Goal: Navigation & Orientation: Find specific page/section

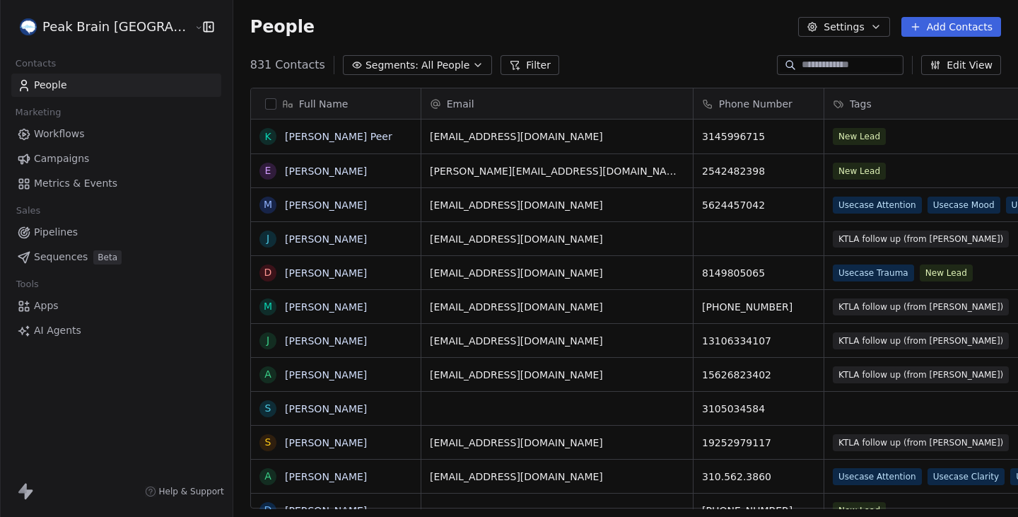
click at [74, 33] on html "Peak Brain USA Contacts People Marketing Workflows Campaigns Metrics & Events S…" at bounding box center [509, 258] width 1018 height 517
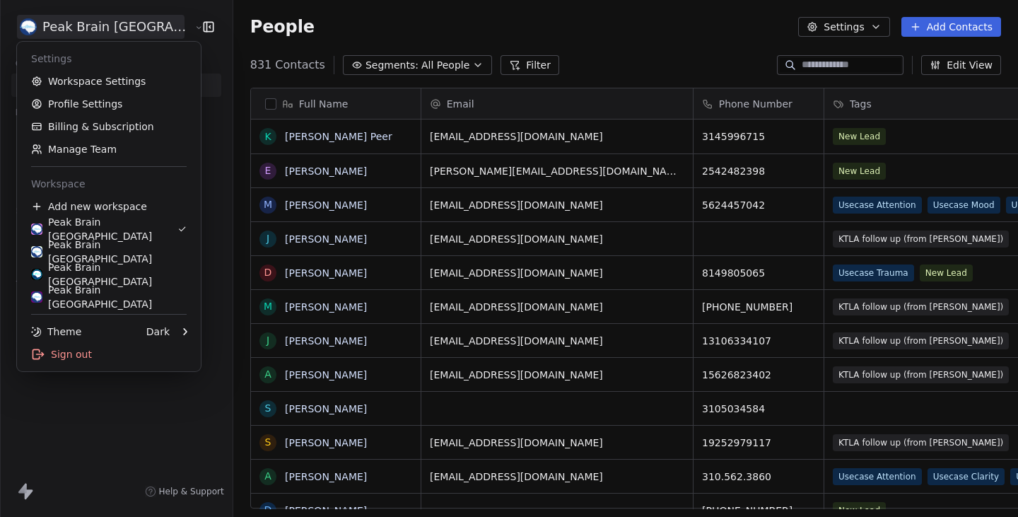
click at [233, 35] on html "Peak Brain USA Contacts People Marketing Workflows Campaigns Metrics & Events S…" at bounding box center [509, 258] width 1018 height 517
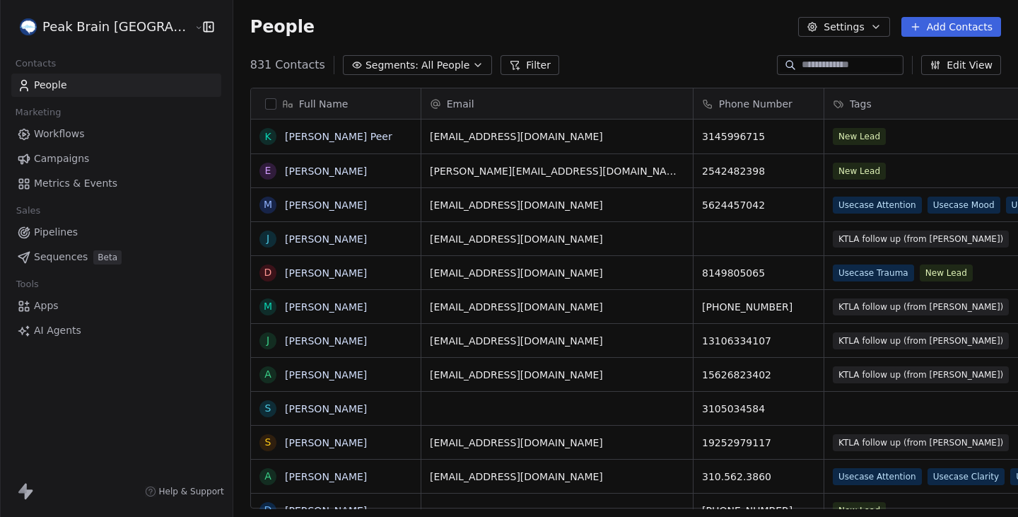
click at [70, 184] on span "Metrics & Events" at bounding box center [75, 183] width 83 height 15
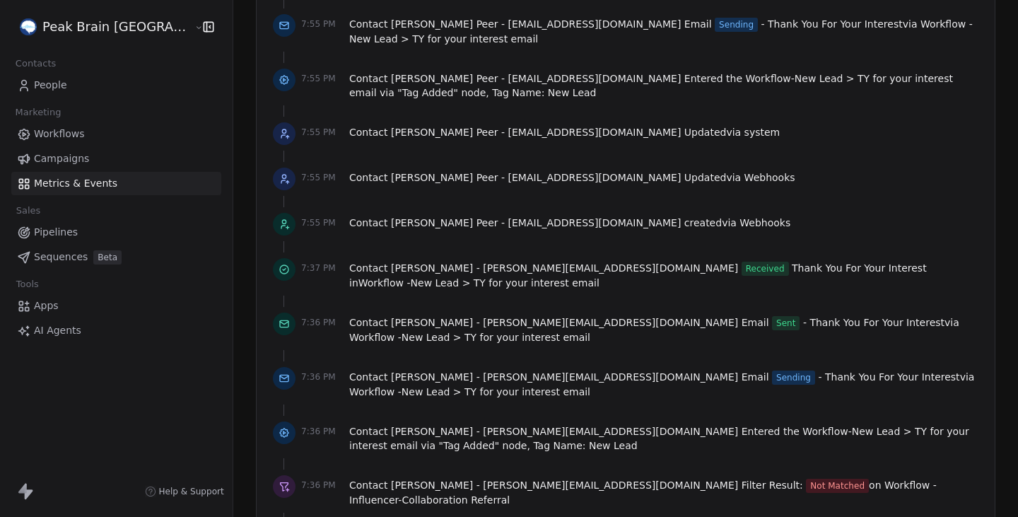
scroll to position [2025, 0]
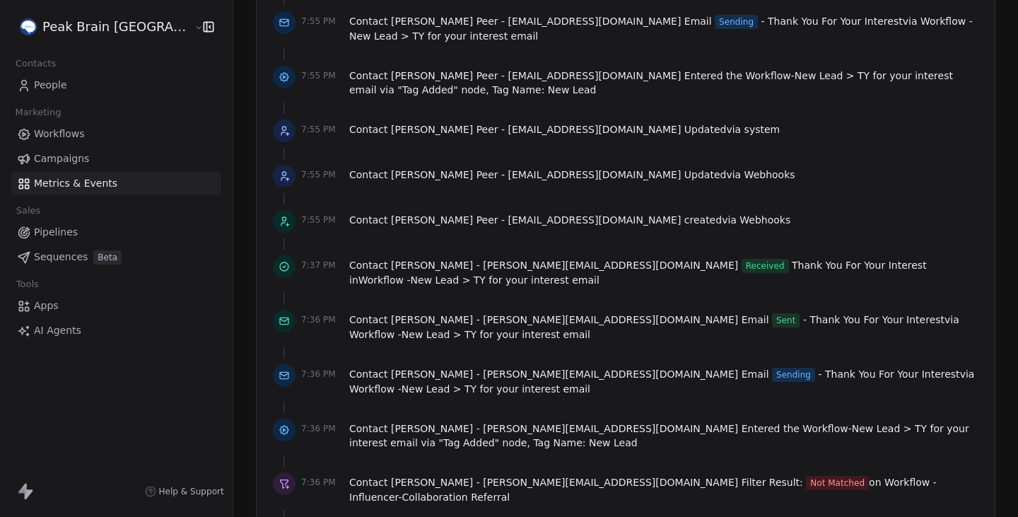
click at [70, 92] on link "People" at bounding box center [116, 85] width 210 height 23
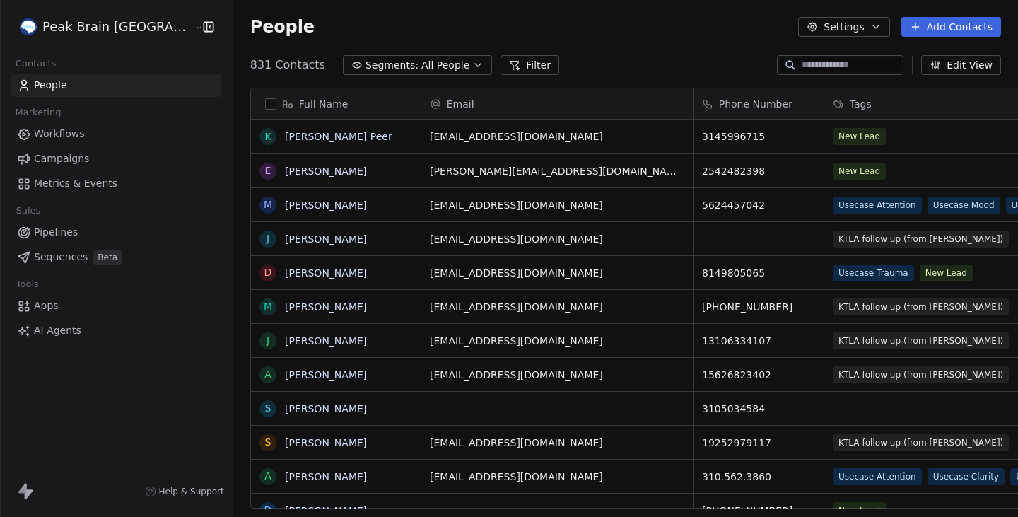
scroll to position [455, 827]
click at [265, 103] on button "button" at bounding box center [270, 103] width 11 height 11
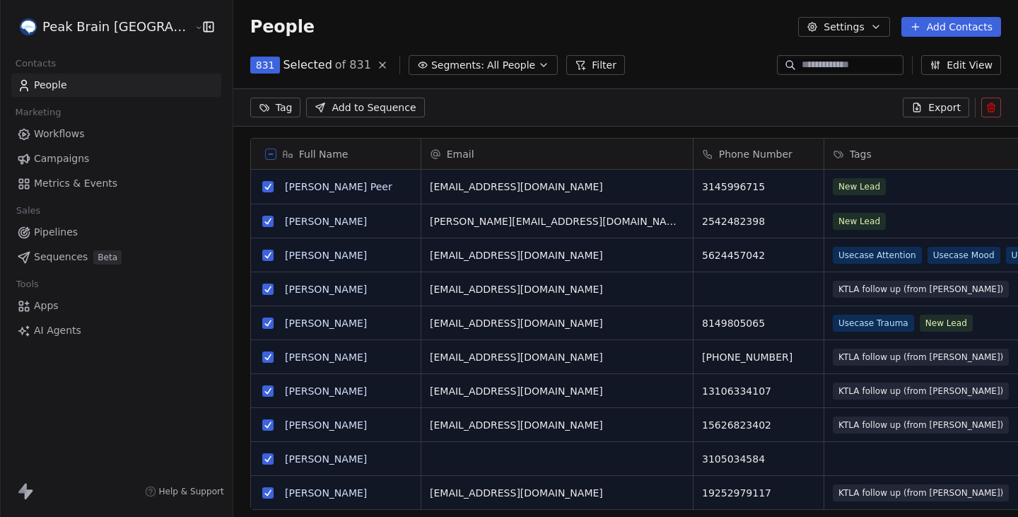
click at [937, 105] on span "Export" at bounding box center [945, 107] width 33 height 14
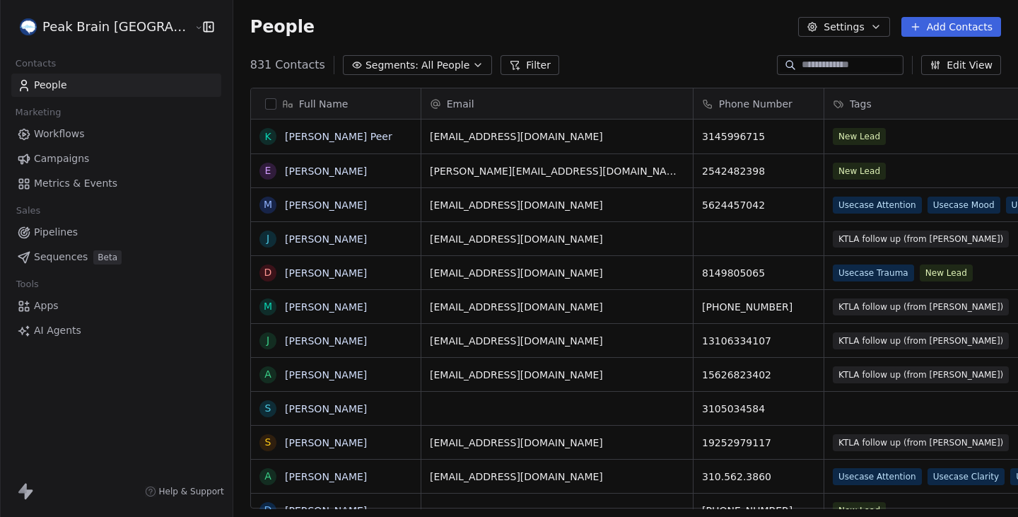
scroll to position [455, 827]
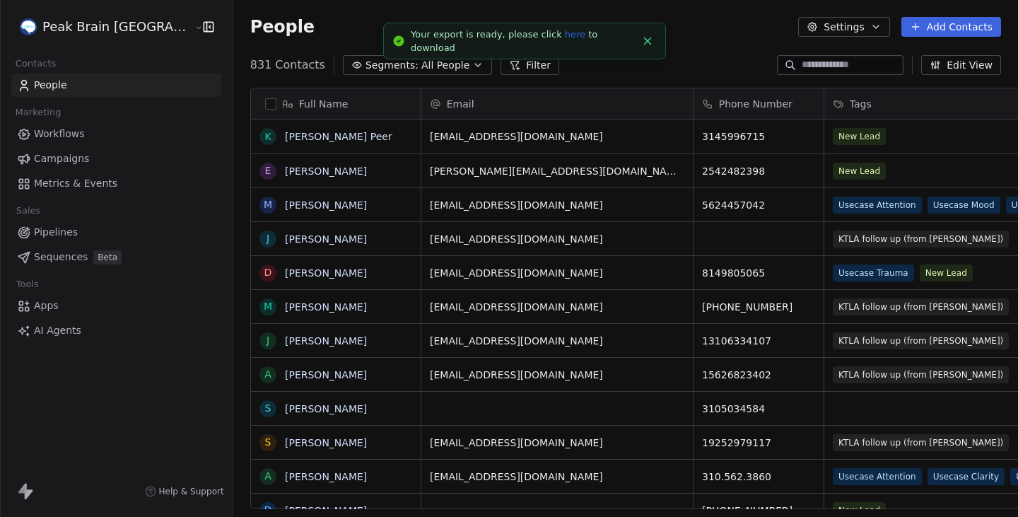
click at [568, 40] on link "here" at bounding box center [575, 34] width 21 height 11
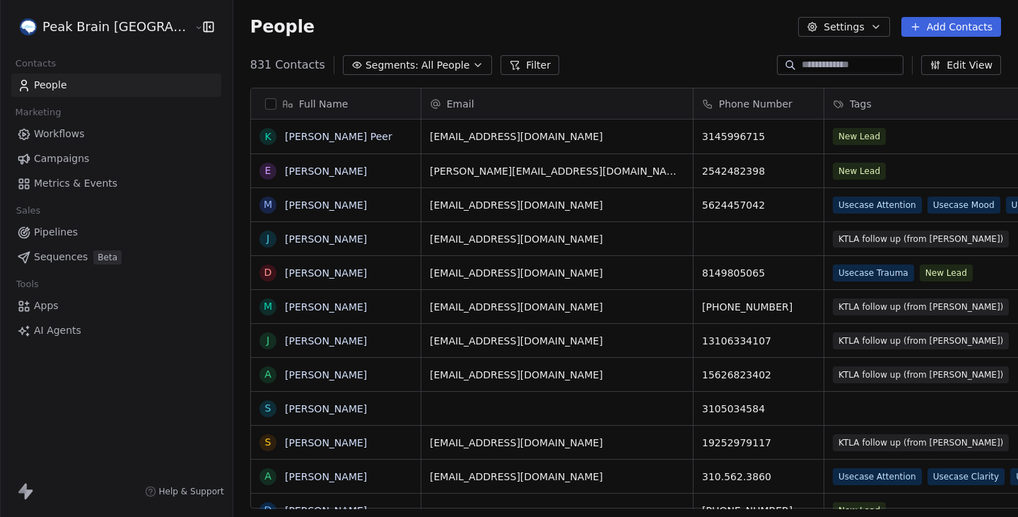
click at [92, 30] on html "Peak Brain USA Contacts People Marketing Workflows Campaigns Metrics & Events S…" at bounding box center [509, 258] width 1018 height 517
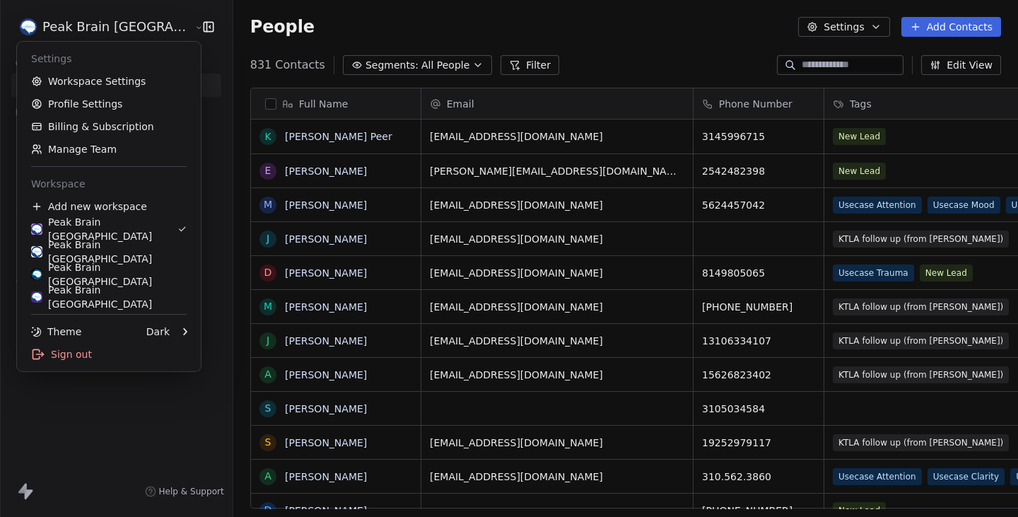
click at [588, 62] on html "Peak Brain USA Contacts People Marketing Workflows Campaigns Metrics & Events S…" at bounding box center [509, 258] width 1018 height 517
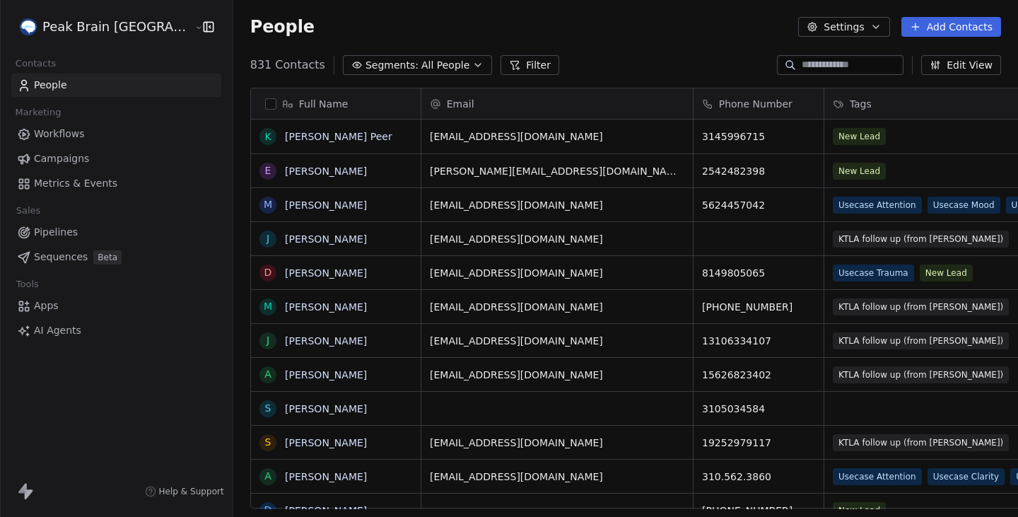
click at [93, 21] on html "Peak Brain USA Contacts People Marketing Workflows Campaigns Metrics & Events S…" at bounding box center [509, 258] width 1018 height 517
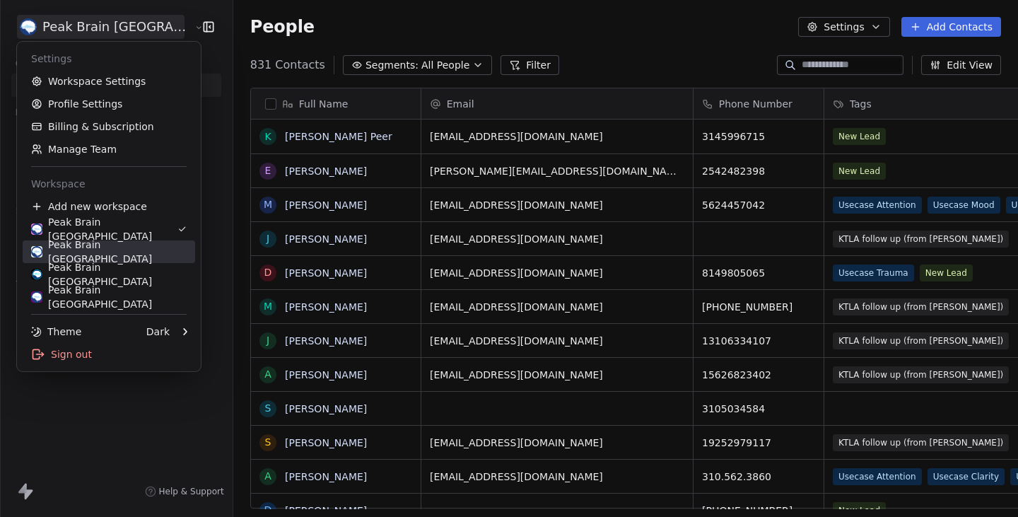
click at [123, 255] on div "Peak Brain [GEOGRAPHIC_DATA]" at bounding box center [109, 252] width 156 height 28
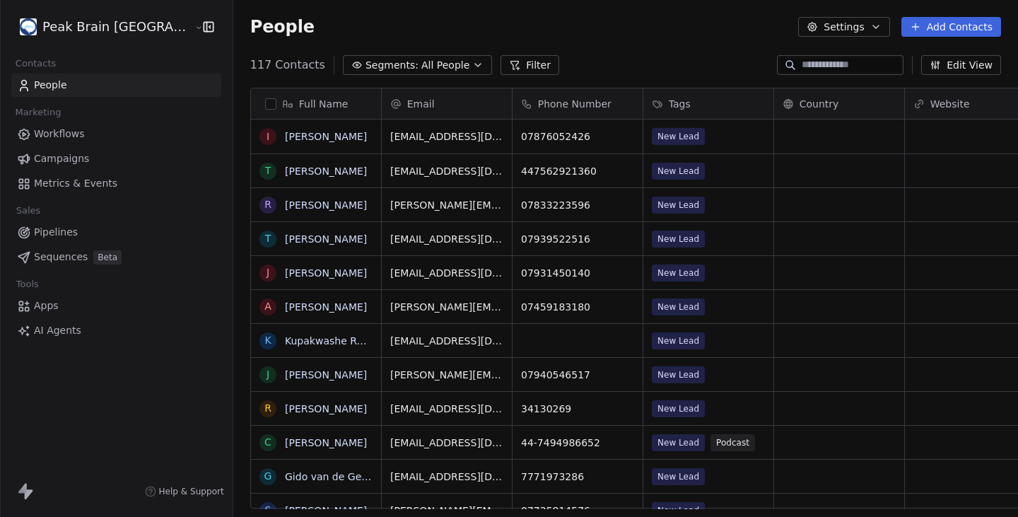
scroll to position [455, 827]
click at [76, 33] on html "Peak Brain UK Contacts People Marketing Workflows Campaigns Metrics & Events Sa…" at bounding box center [509, 258] width 1018 height 517
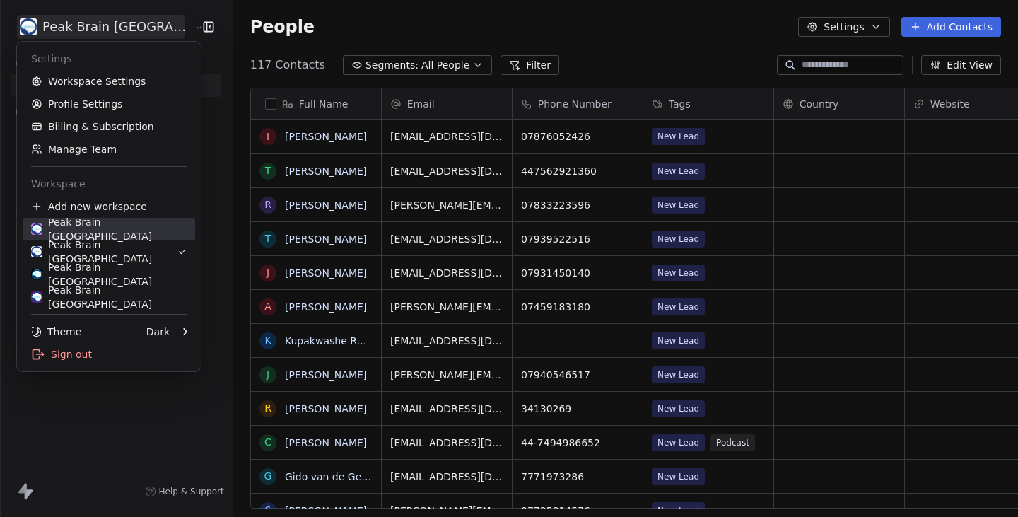
click at [114, 232] on div "Peak Brain [GEOGRAPHIC_DATA]" at bounding box center [109, 229] width 156 height 28
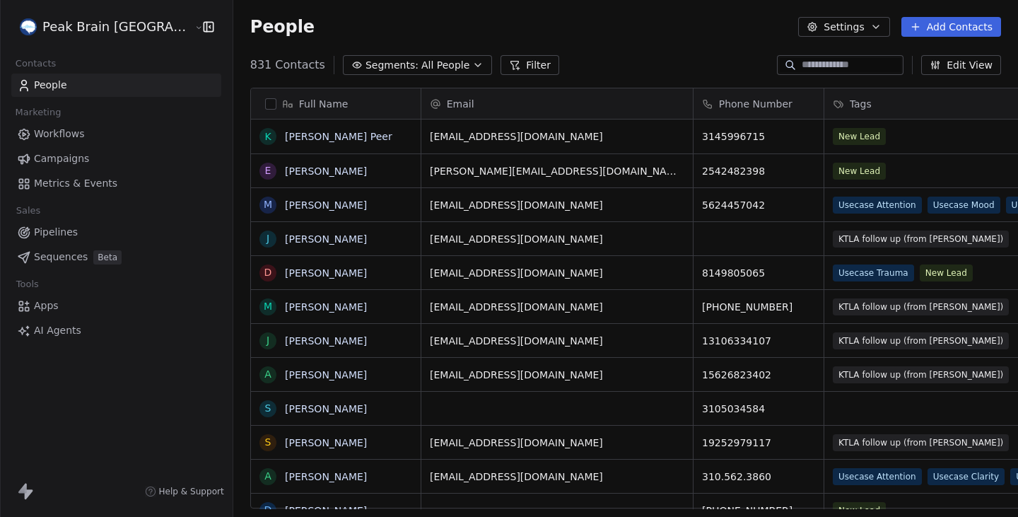
scroll to position [455, 827]
click at [98, 132] on link "Workflows" at bounding box center [116, 133] width 210 height 23
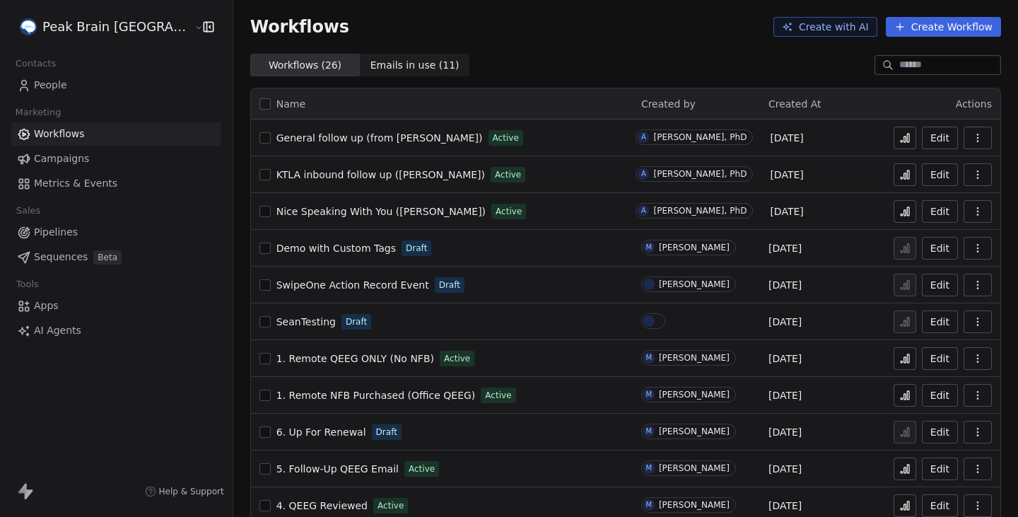
click at [83, 187] on span "Metrics & Events" at bounding box center [75, 183] width 83 height 15
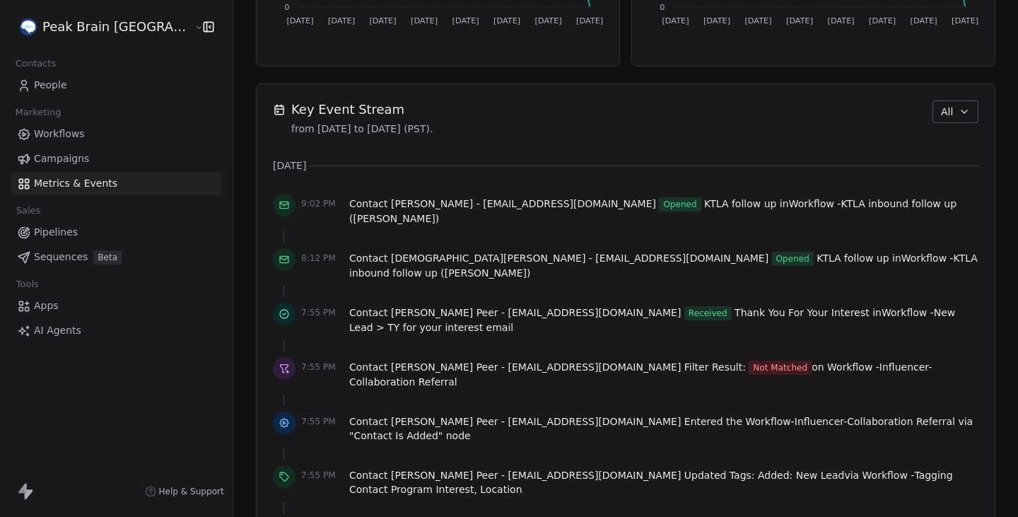
scroll to position [911, 0]
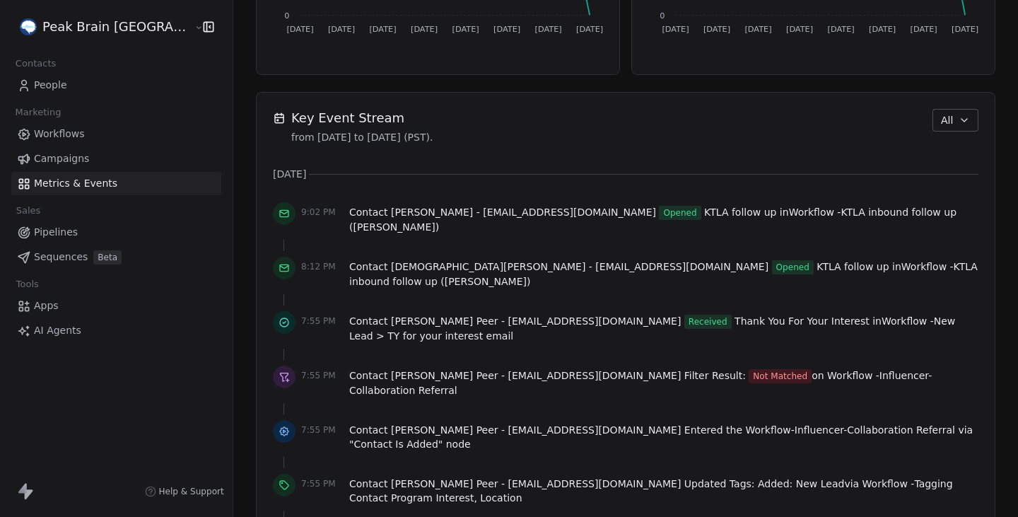
click at [86, 158] on link "Campaigns" at bounding box center [116, 158] width 210 height 23
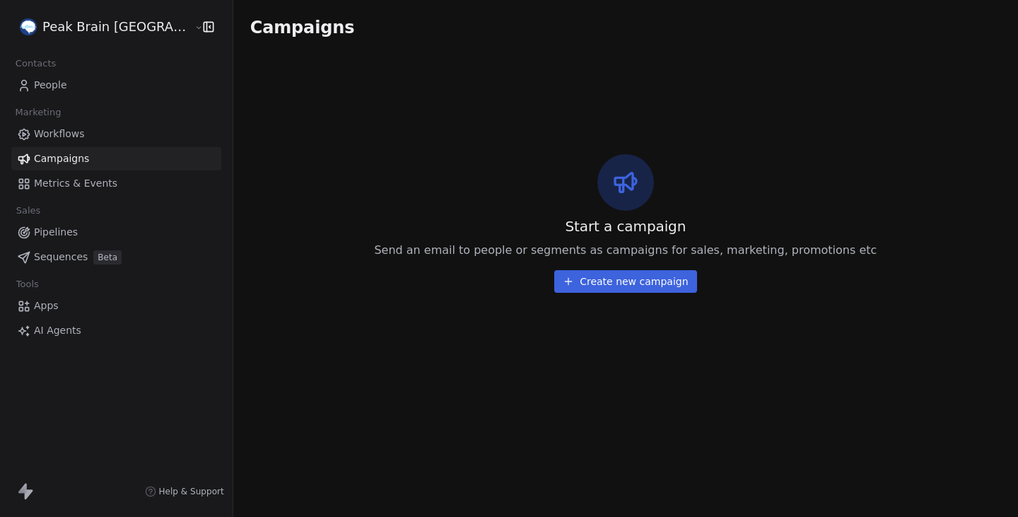
click at [92, 182] on span "Metrics & Events" at bounding box center [75, 183] width 83 height 15
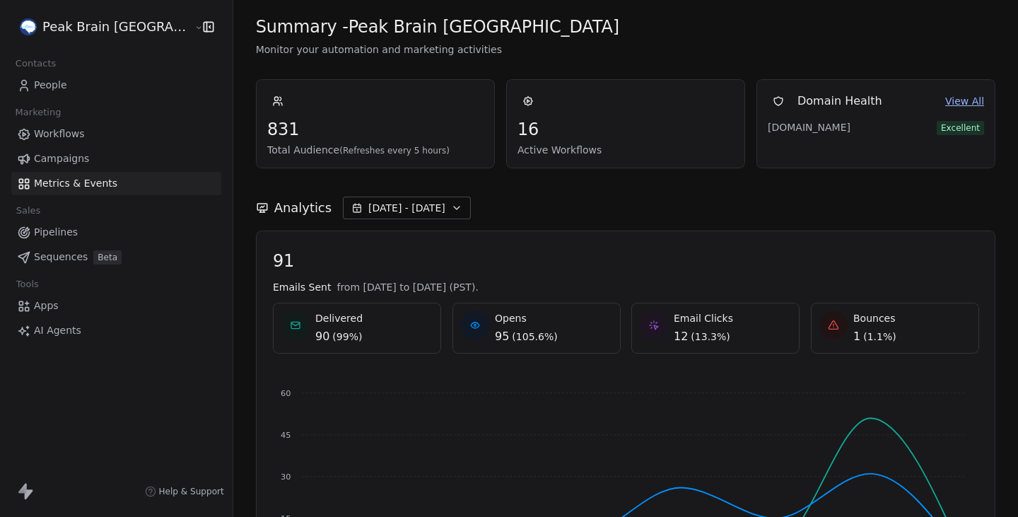
click at [65, 140] on span "Workflows" at bounding box center [59, 134] width 51 height 15
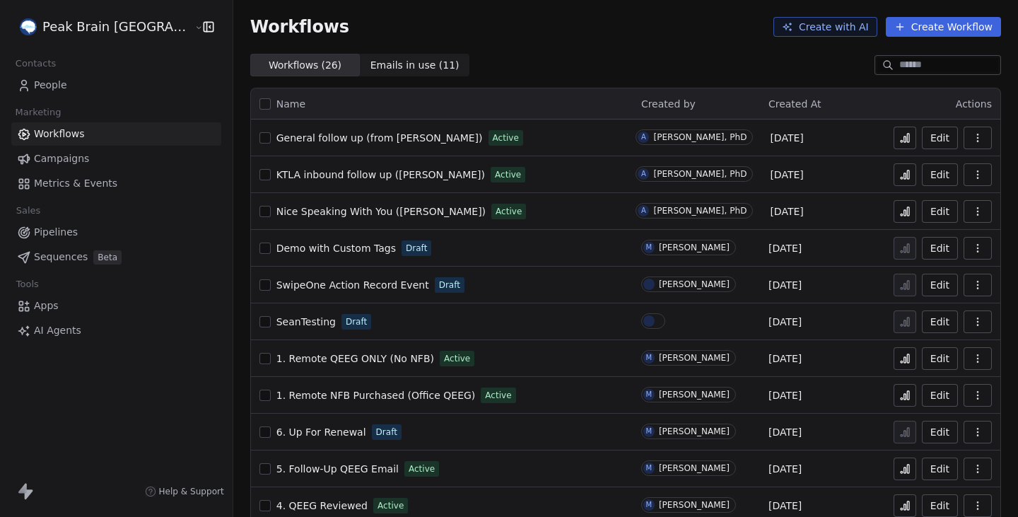
click at [44, 179] on span "Metrics & Events" at bounding box center [75, 183] width 83 height 15
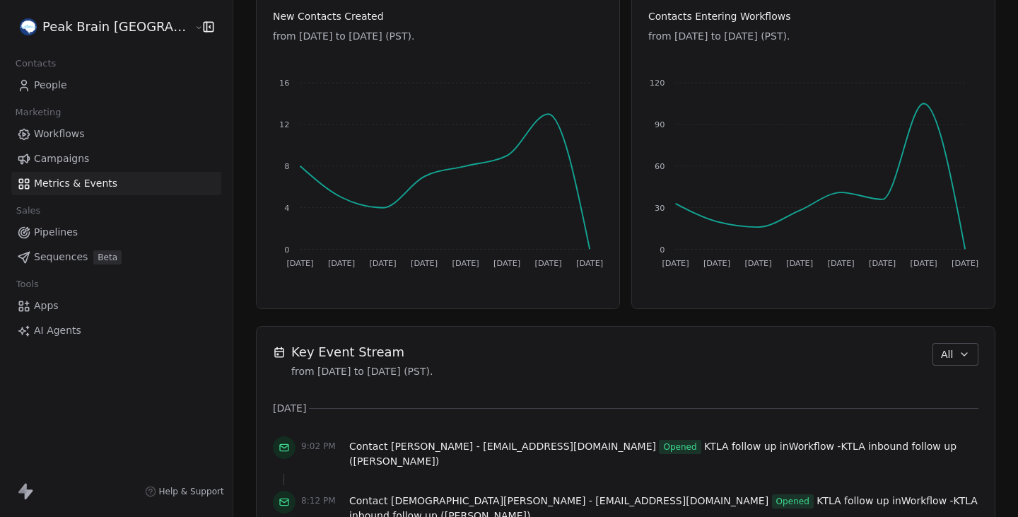
scroll to position [706, 0]
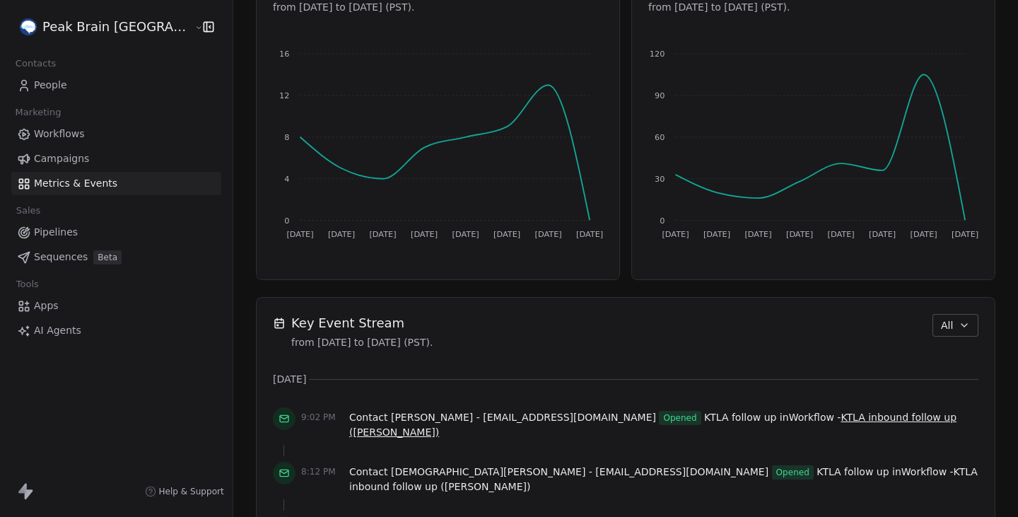
click at [786, 421] on span "KTLA inbound follow up ([PERSON_NAME])" at bounding box center [652, 425] width 607 height 26
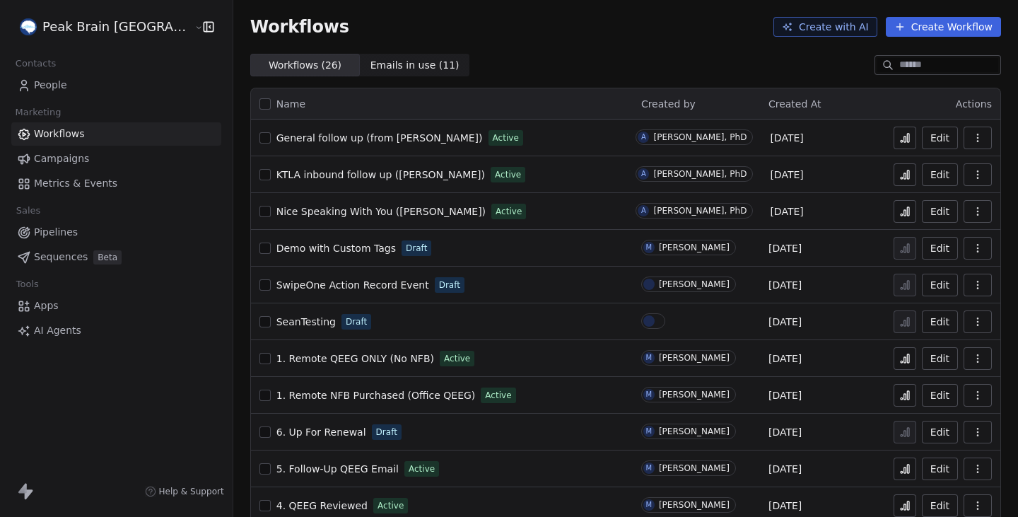
click at [78, 88] on link "People" at bounding box center [116, 85] width 210 height 23
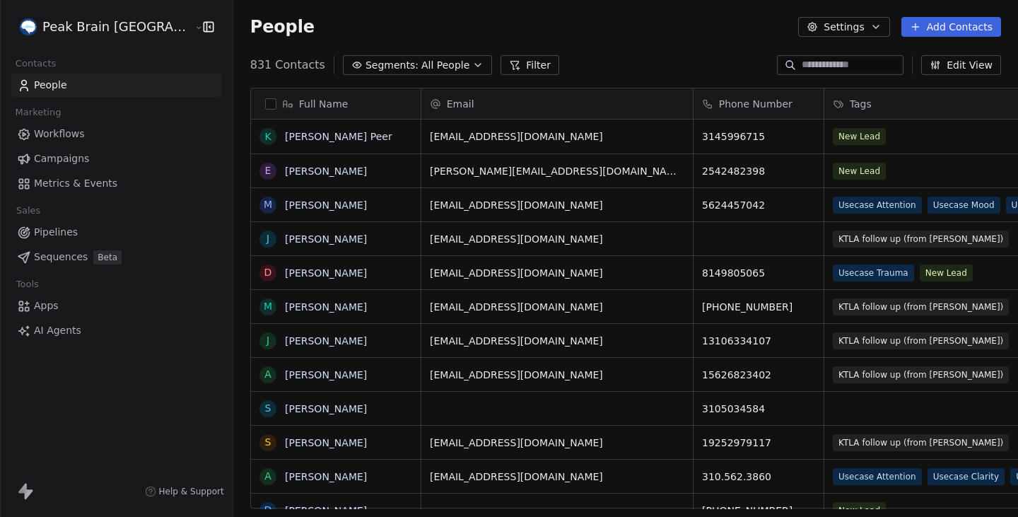
scroll to position [455, 827]
click at [97, 175] on link "Metrics & Events" at bounding box center [116, 183] width 210 height 23
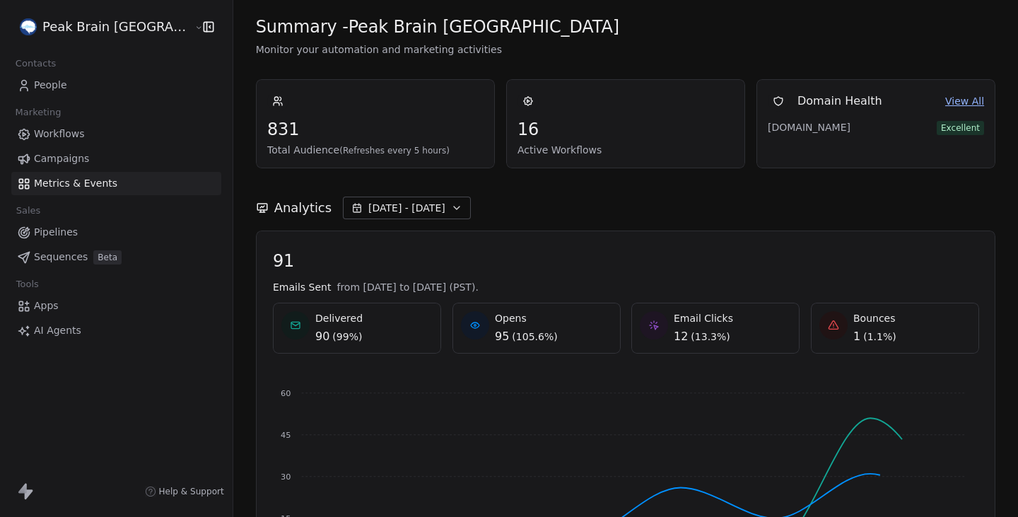
click at [95, 129] on link "Workflows" at bounding box center [116, 133] width 210 height 23
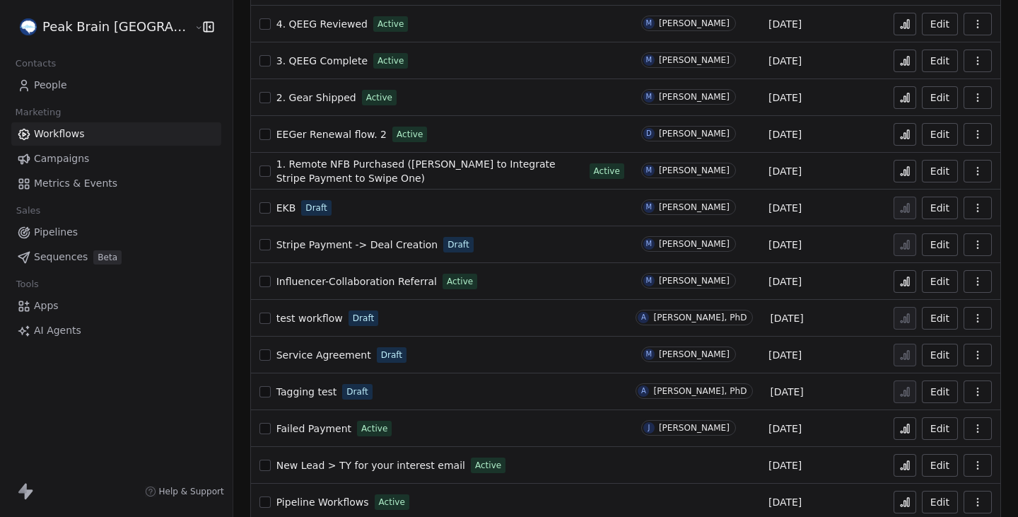
scroll to position [571, 0]
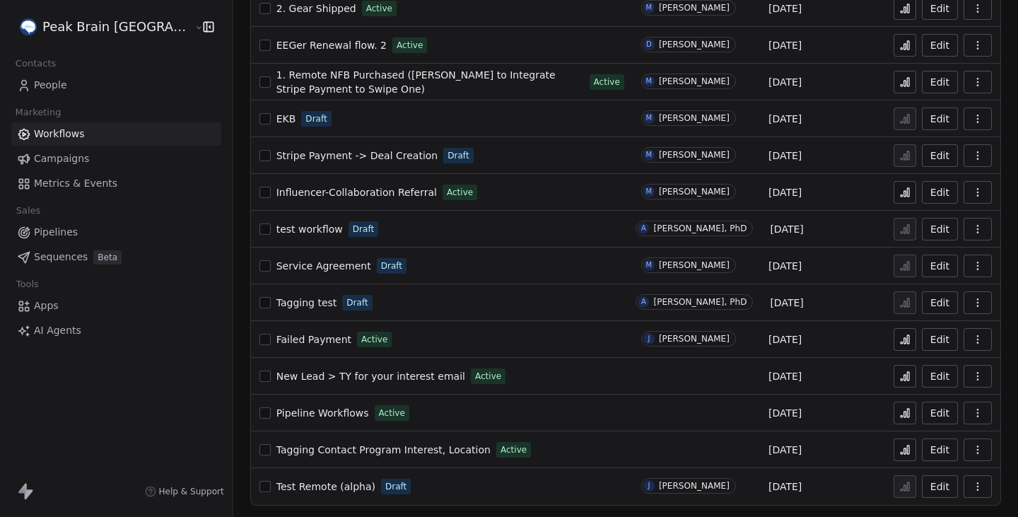
click at [299, 413] on span "Pipeline Workflows" at bounding box center [323, 412] width 93 height 11
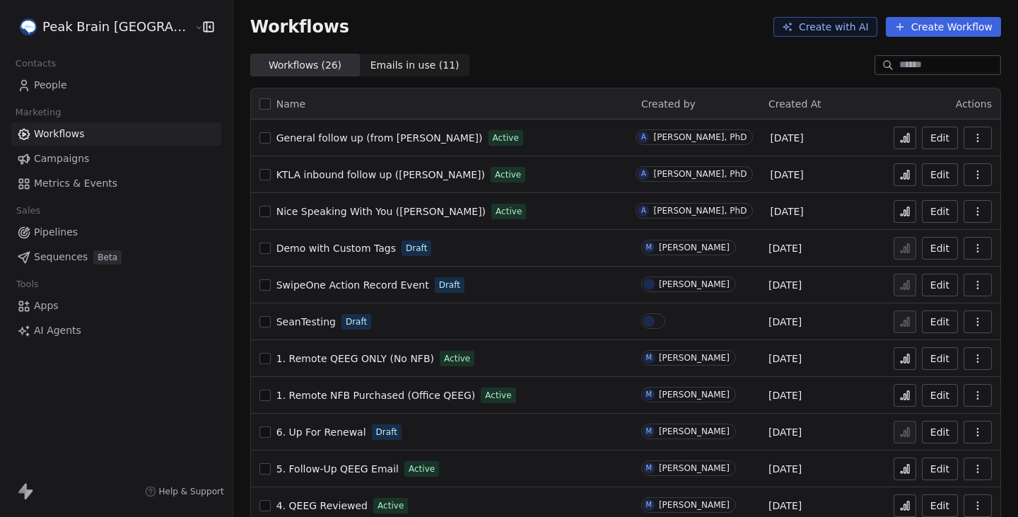
click at [47, 90] on span "People" at bounding box center [50, 85] width 33 height 15
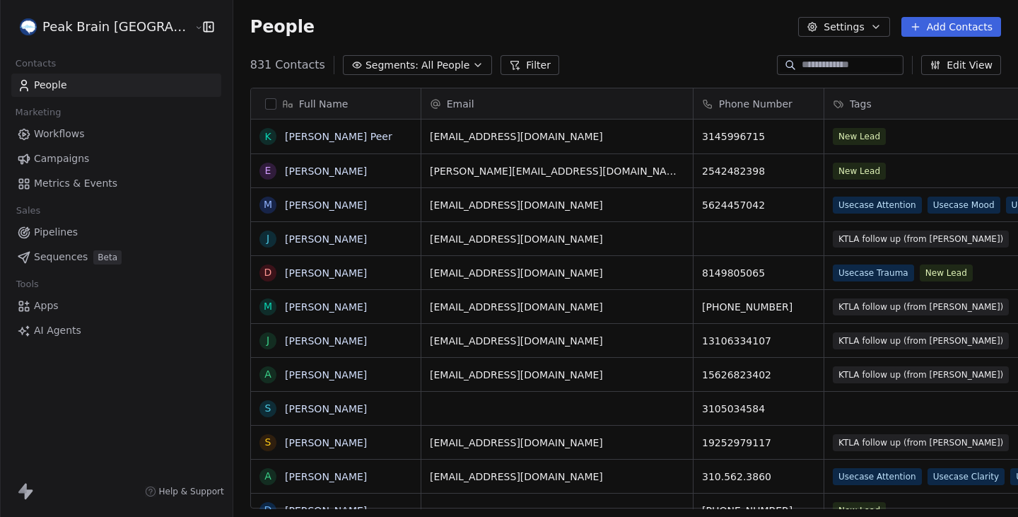
scroll to position [455, 827]
click at [86, 27] on html "Peak Brain USA Contacts People Marketing Workflows Campaigns Metrics & Events S…" at bounding box center [509, 258] width 1018 height 517
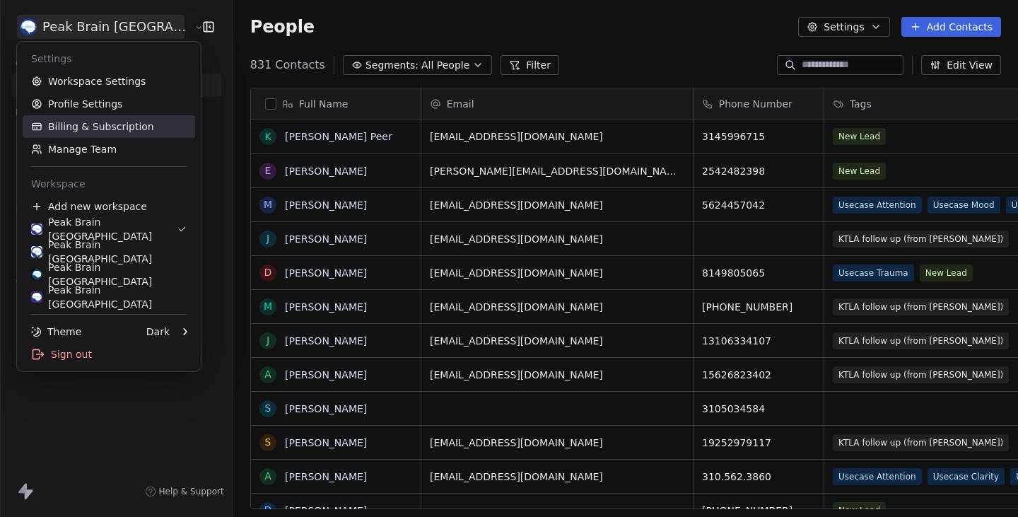
click at [107, 129] on link "Billing & Subscription" at bounding box center [109, 126] width 173 height 23
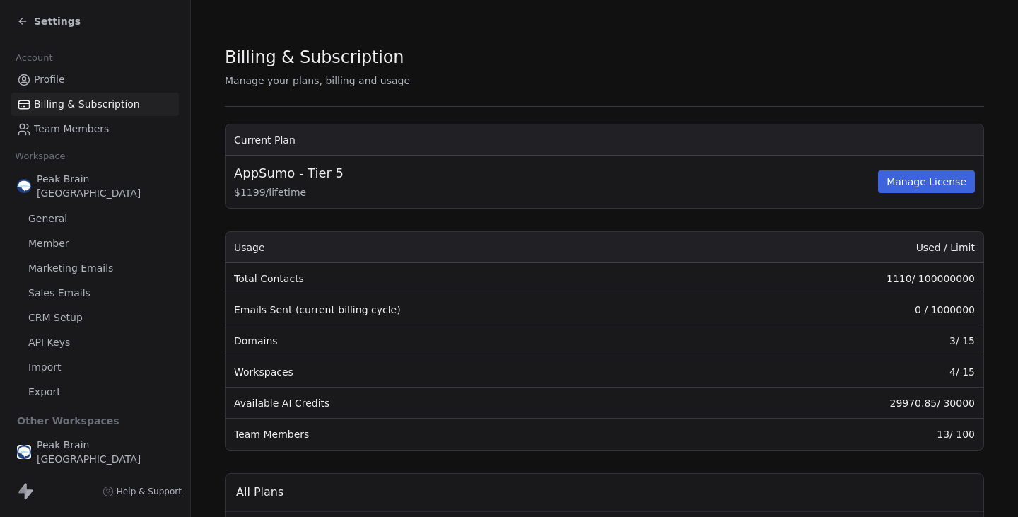
click at [64, 380] on link "Export" at bounding box center [95, 391] width 168 height 23
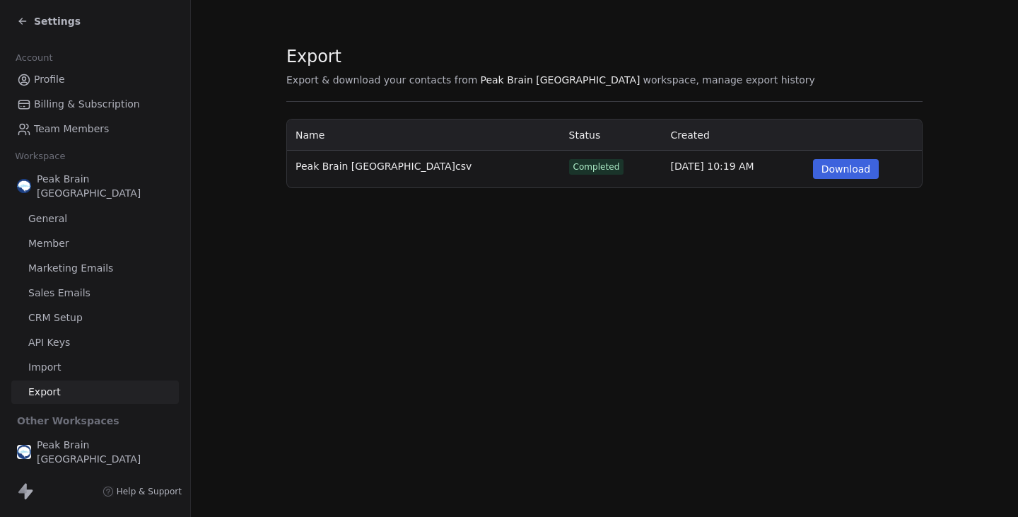
click at [36, 22] on span "Settings" at bounding box center [57, 21] width 47 height 14
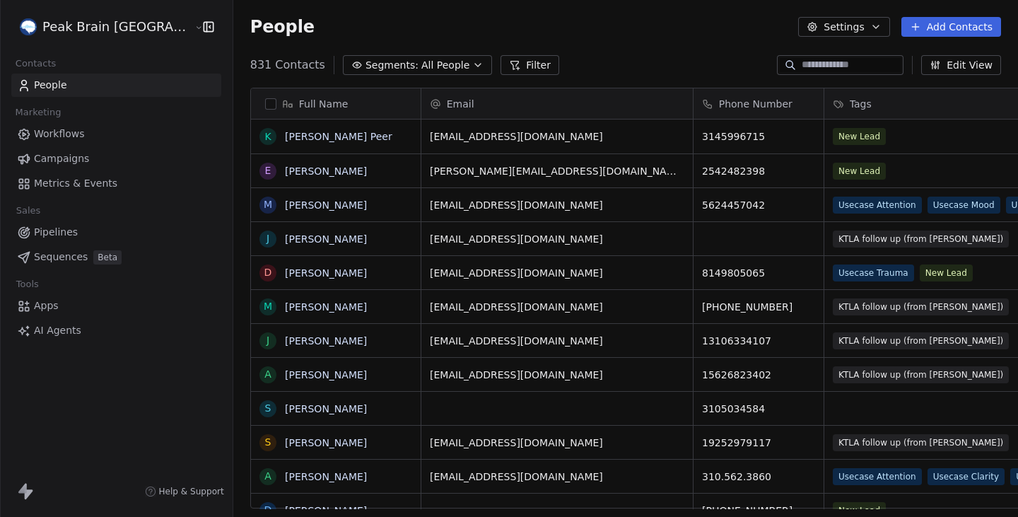
scroll to position [455, 827]
click at [79, 186] on span "Metrics & Events" at bounding box center [75, 183] width 83 height 15
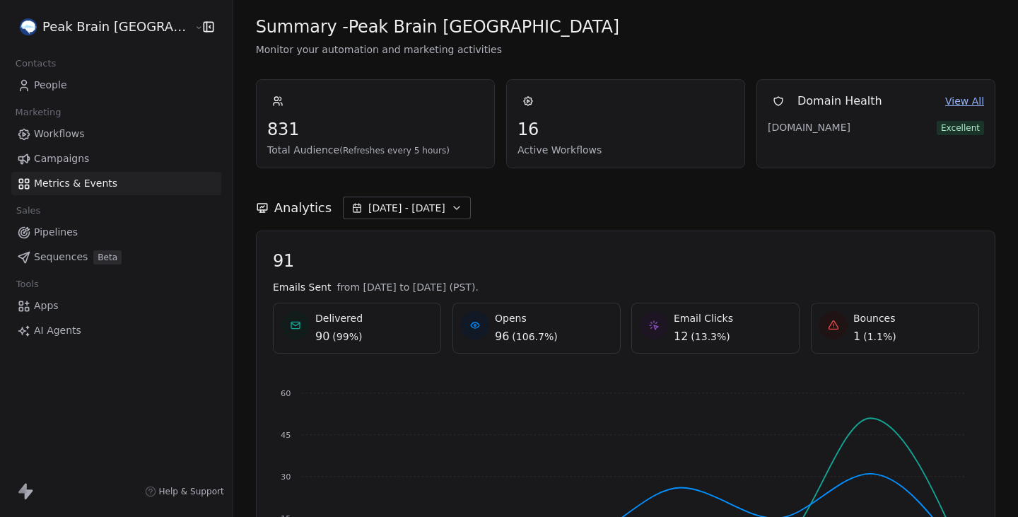
click at [388, 207] on span "Oct 03 - Oct 10" at bounding box center [406, 208] width 77 height 14
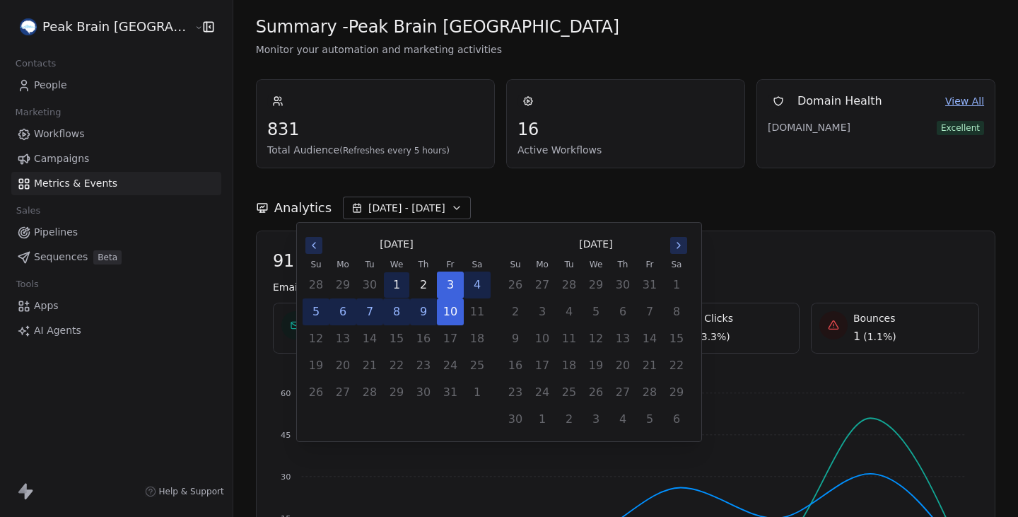
click at [392, 280] on button "1" at bounding box center [396, 284] width 25 height 25
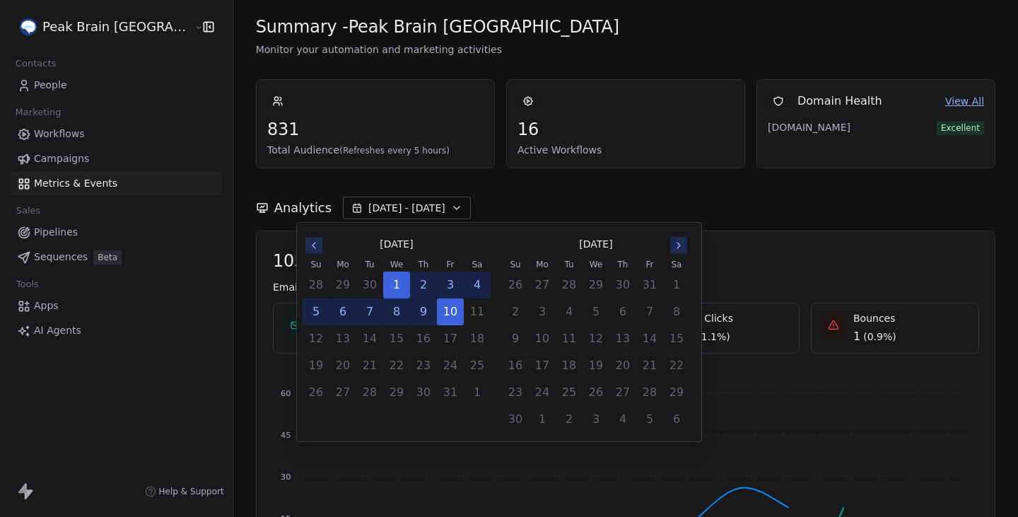
click at [318, 246] on icon "Go to the Previous Month" at bounding box center [313, 245] width 11 height 11
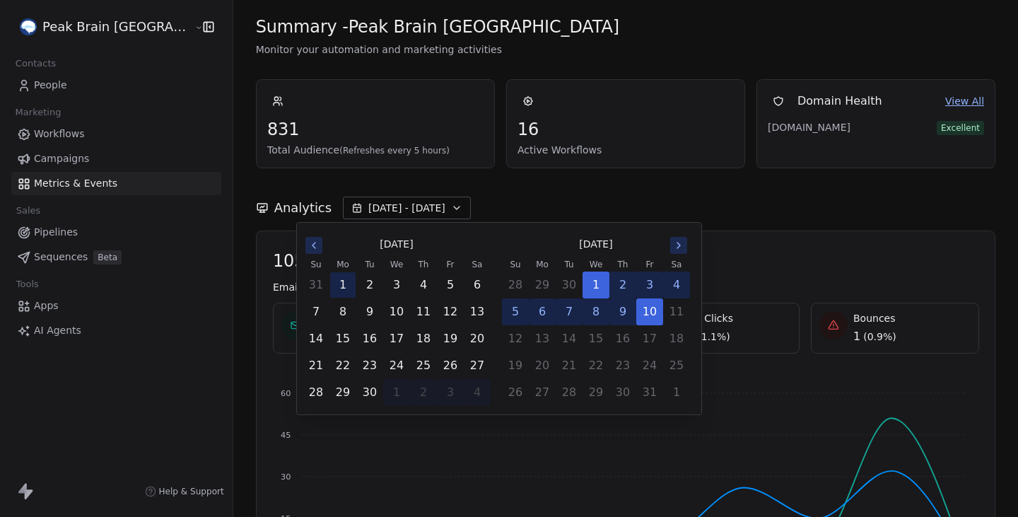
click at [349, 280] on button "1" at bounding box center [342, 284] width 25 height 25
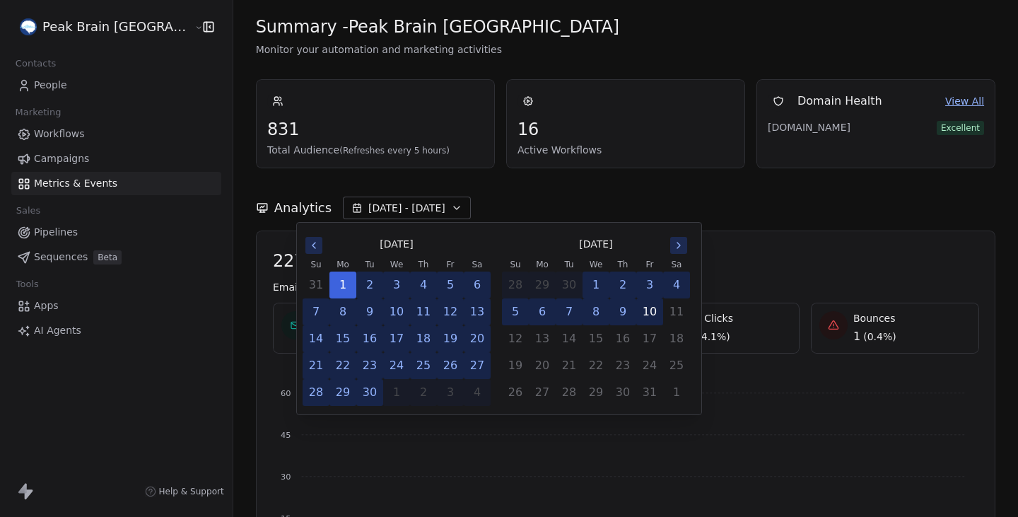
click at [657, 313] on button "10" at bounding box center [649, 311] width 25 height 25
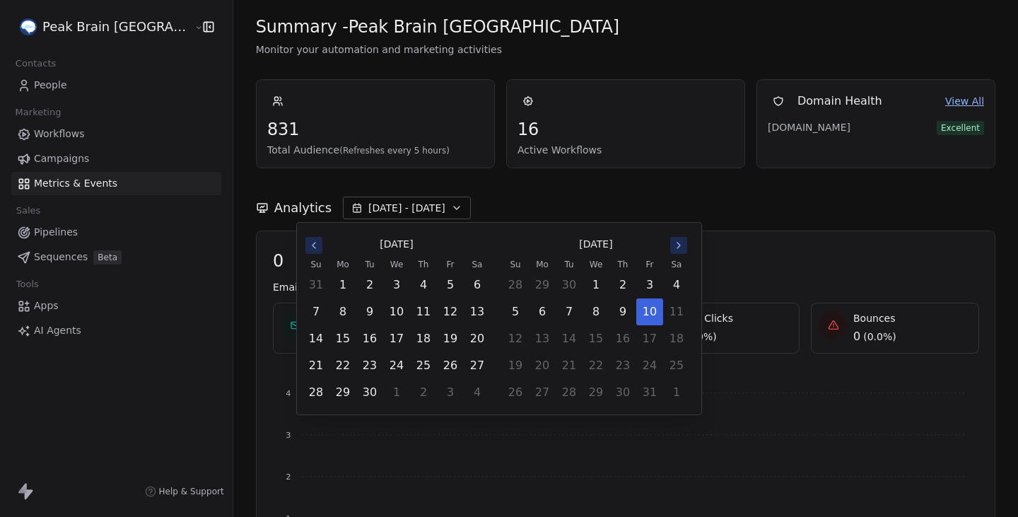
click at [694, 206] on div "Analytics Oct 10 - Oct 10" at bounding box center [626, 208] width 740 height 23
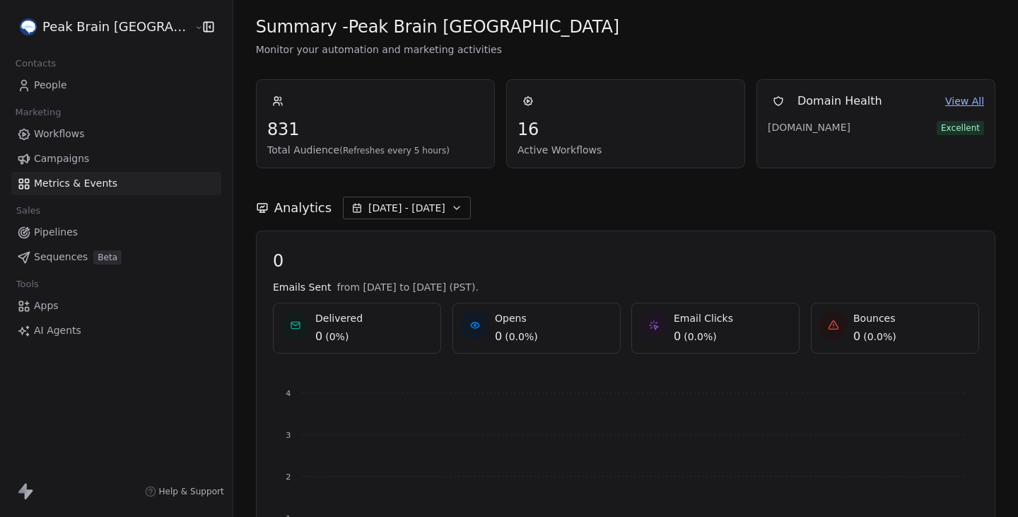
click at [368, 208] on span "Oct 10 - Oct 10" at bounding box center [406, 208] width 77 height 14
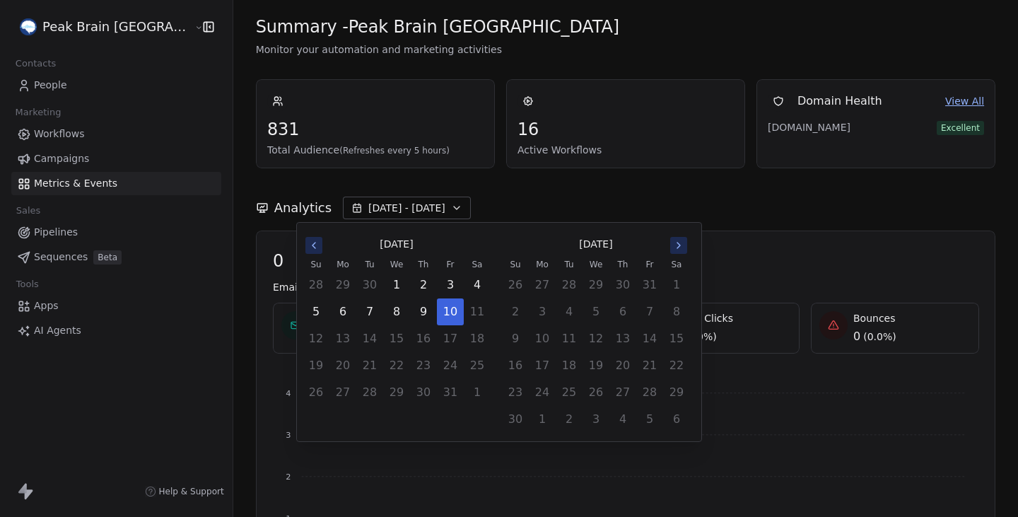
click at [320, 255] on div "October 2025" at bounding box center [397, 244] width 188 height 26
click at [312, 248] on icon "Go to the Previous Month" at bounding box center [313, 245] width 11 height 11
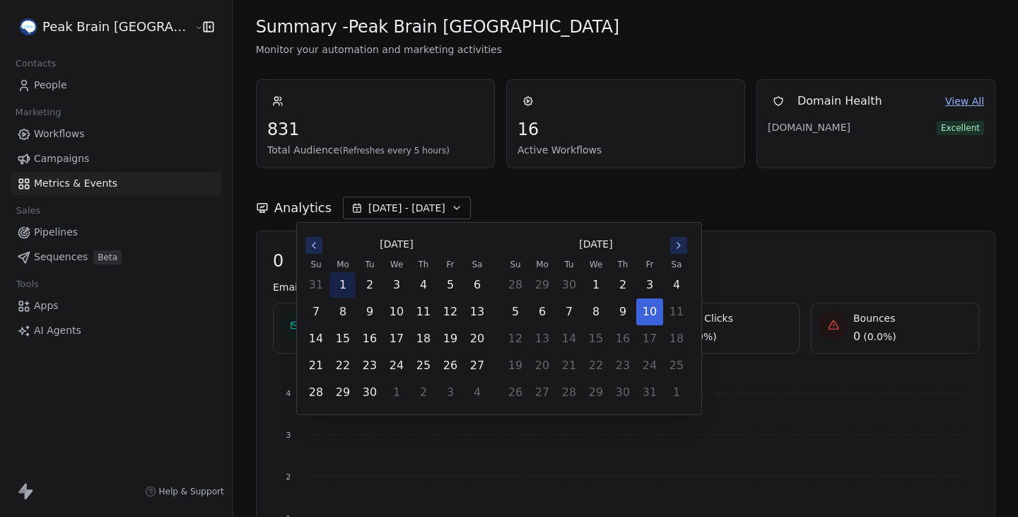
click at [351, 284] on button "1" at bounding box center [342, 284] width 25 height 25
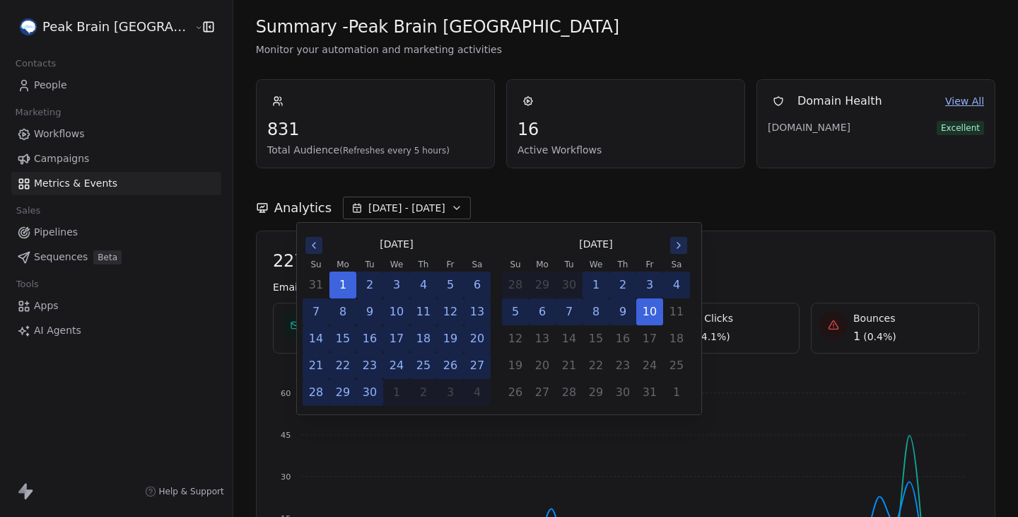
click at [546, 189] on div "Analytics Sep 01 - Oct 10" at bounding box center [626, 199] width 740 height 62
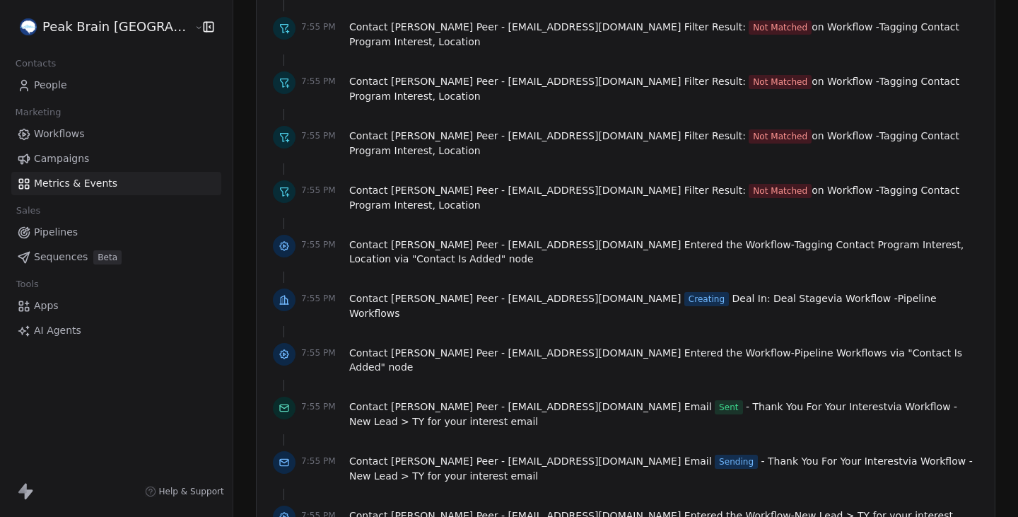
scroll to position [1781, 0]
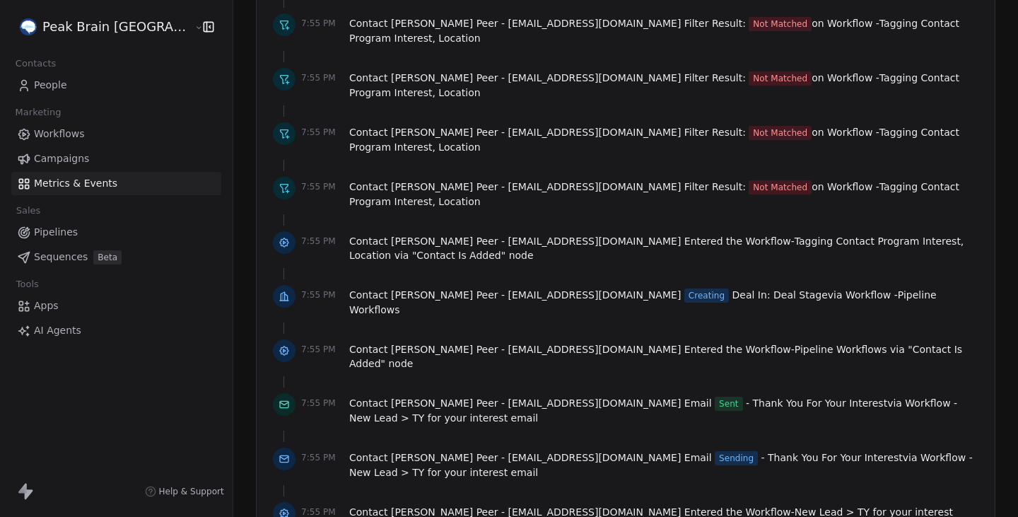
click at [82, 134] on span "Workflows" at bounding box center [59, 134] width 51 height 15
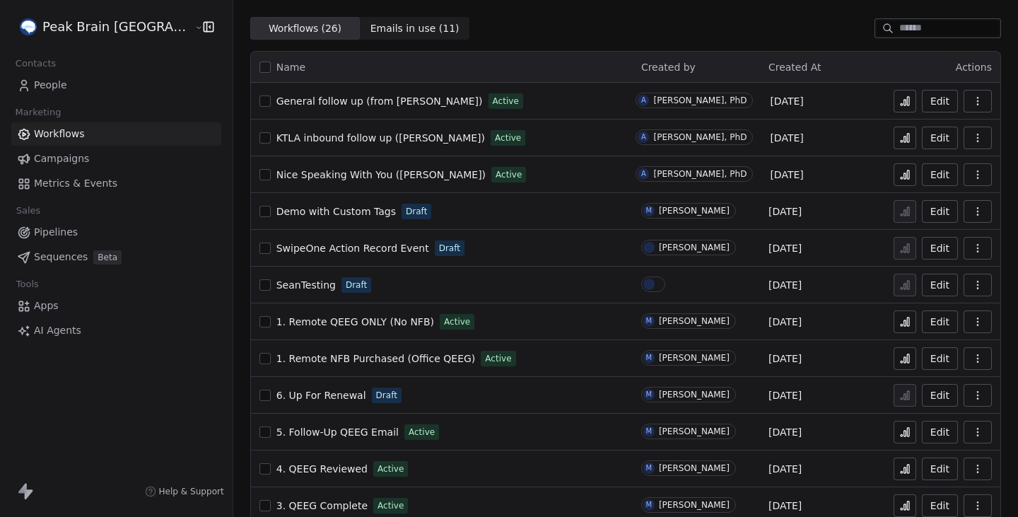
scroll to position [40, 0]
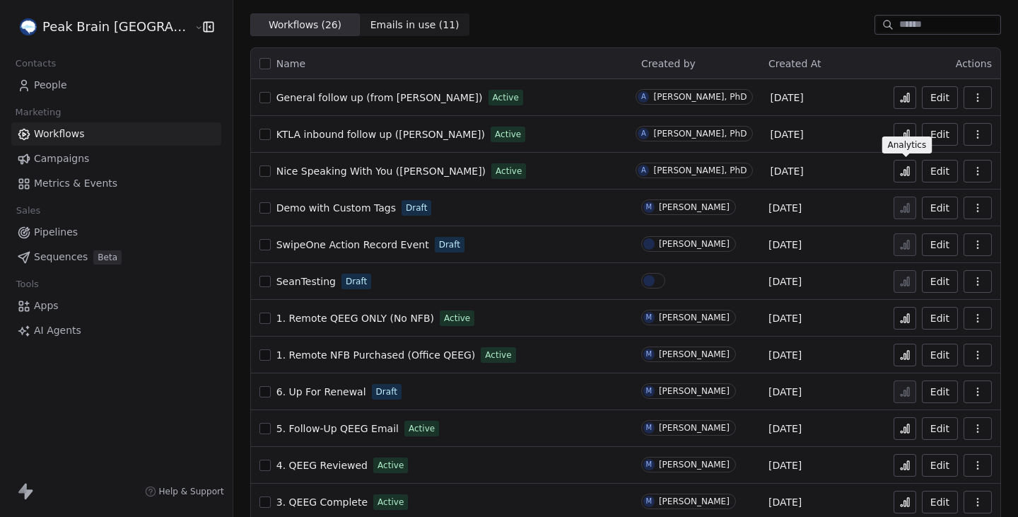
click at [902, 175] on icon at bounding box center [905, 170] width 11 height 11
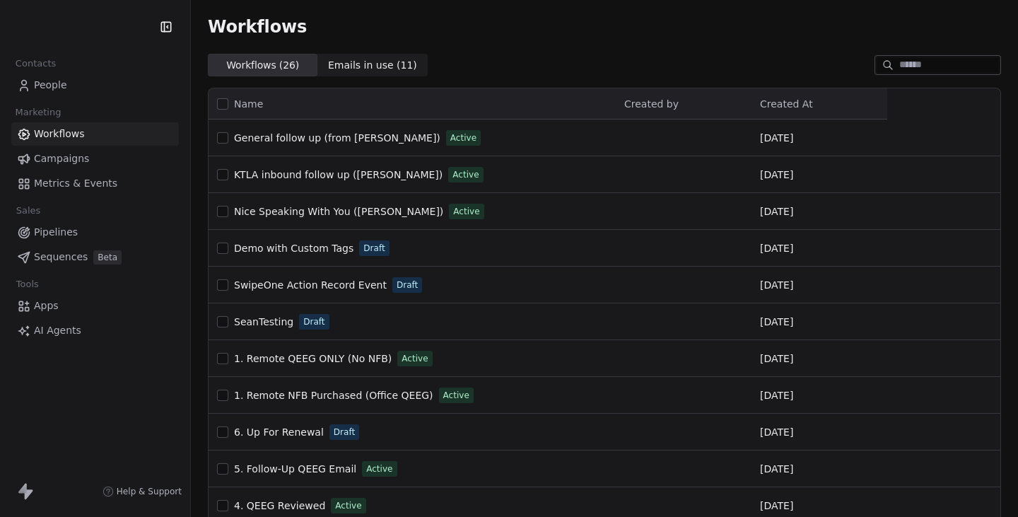
click at [103, 83] on link "People" at bounding box center [95, 85] width 168 height 23
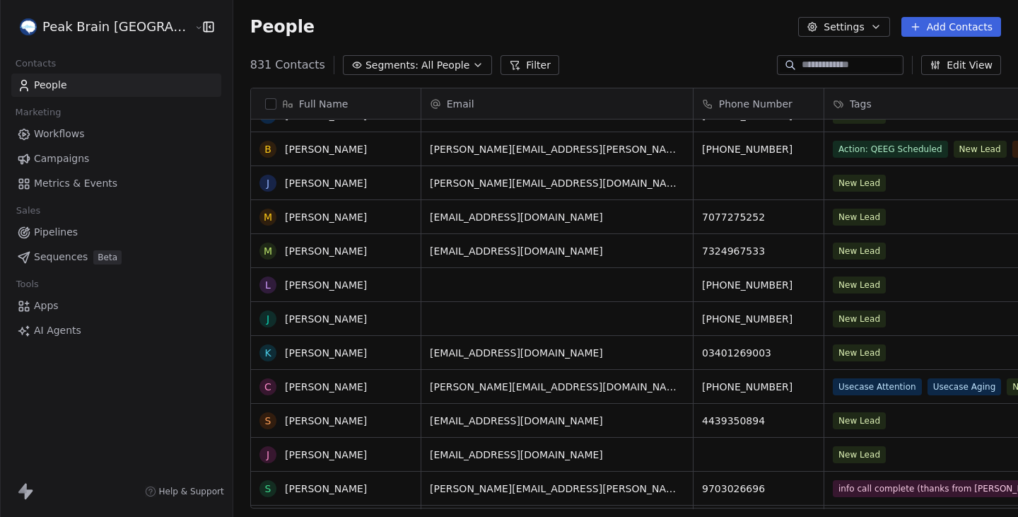
scroll to position [488, 0]
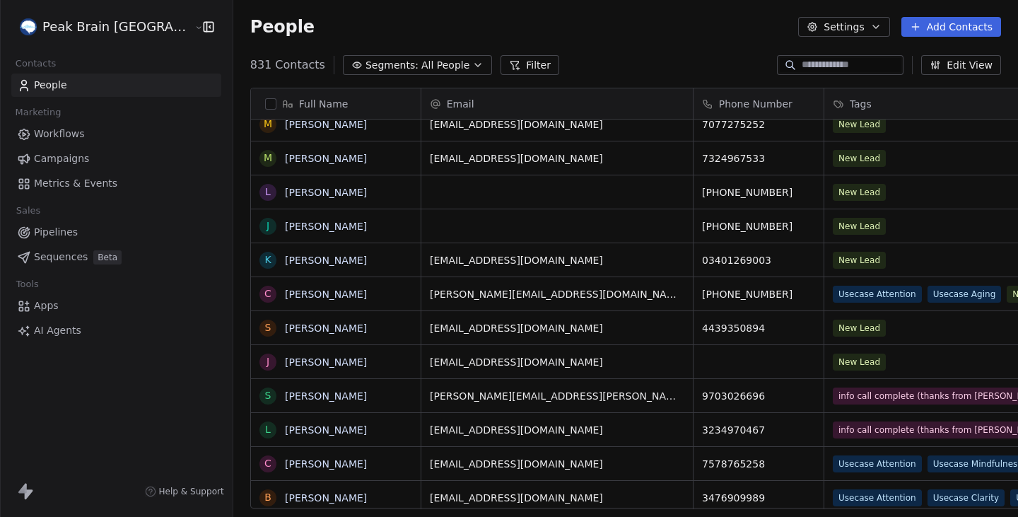
click at [62, 132] on span "Workflows" at bounding box center [59, 134] width 51 height 15
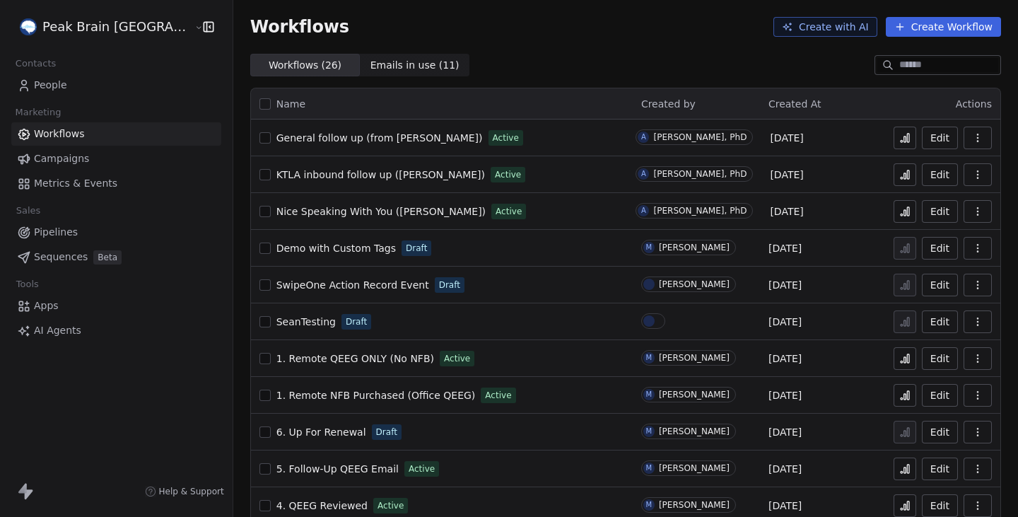
click at [98, 26] on html "Peak Brain USA Contacts People Marketing Workflows Campaigns Metrics & Events S…" at bounding box center [509, 258] width 1018 height 517
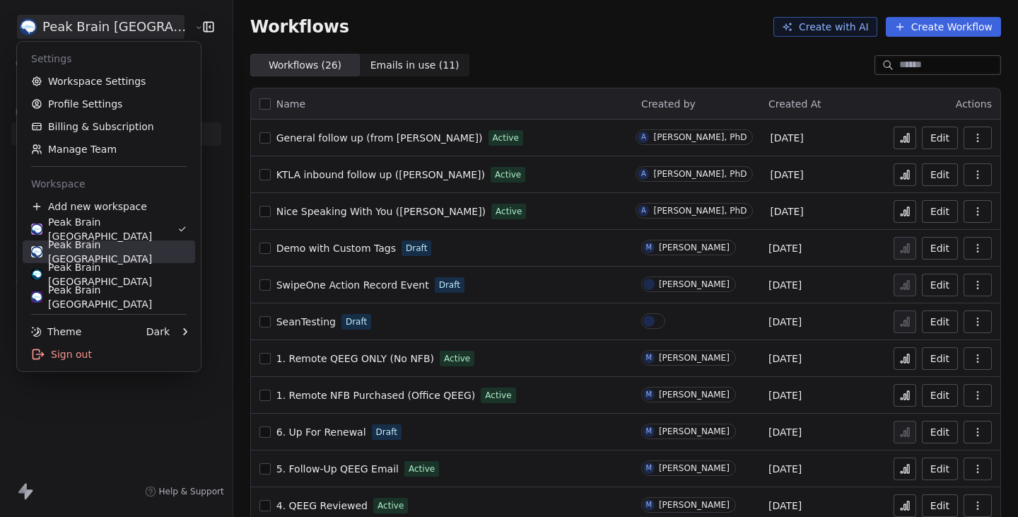
click at [117, 251] on div "Peak Brain [GEOGRAPHIC_DATA]" at bounding box center [109, 252] width 156 height 28
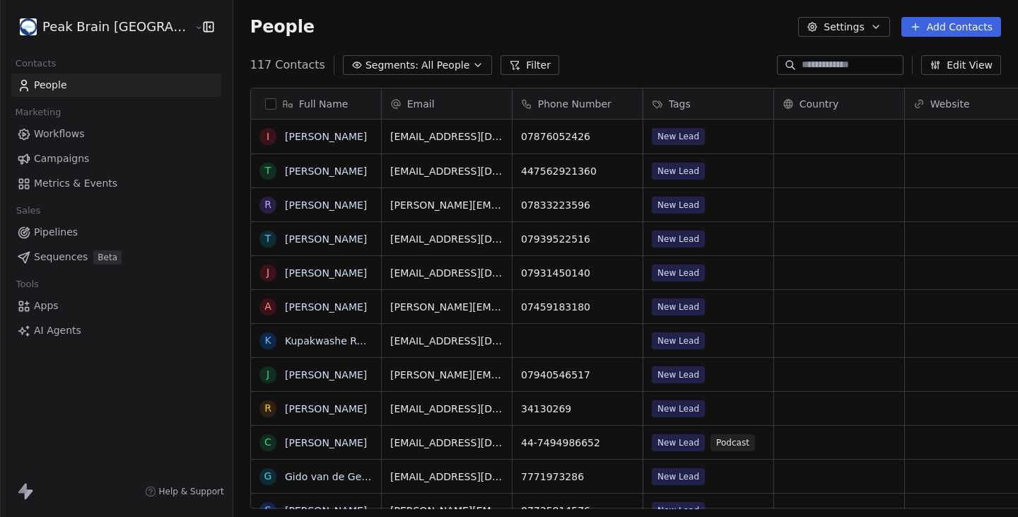
scroll to position [455, 827]
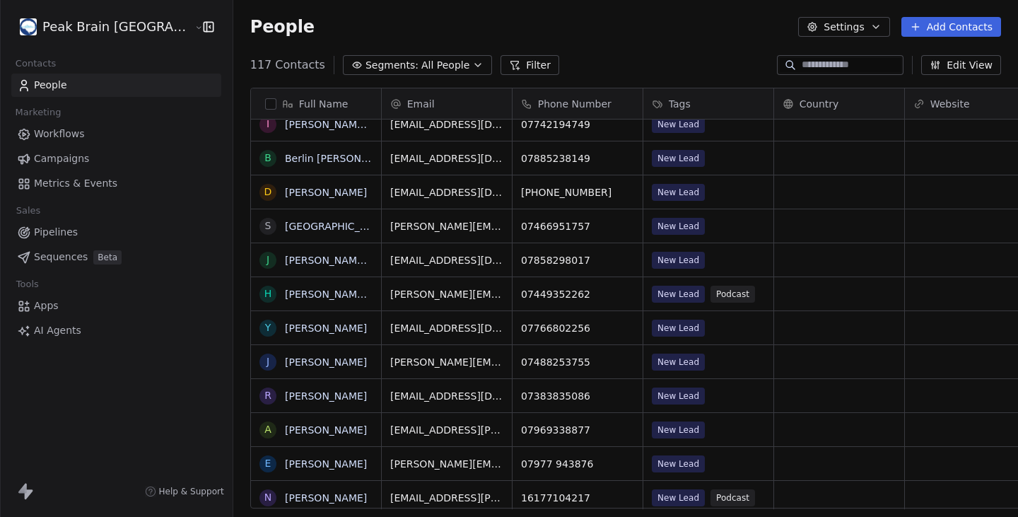
click at [93, 144] on link "Workflows" at bounding box center [116, 133] width 210 height 23
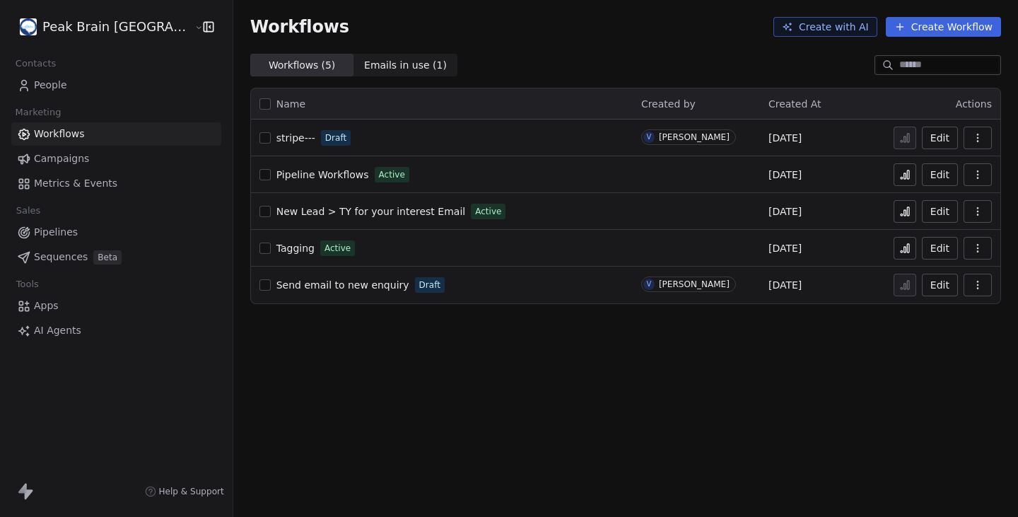
click at [907, 250] on icon at bounding box center [906, 250] width 2 height 6
click at [395, 207] on span "New Lead > TY for your interest Email" at bounding box center [371, 211] width 189 height 11
click at [897, 216] on button at bounding box center [905, 211] width 23 height 23
click at [301, 175] on span "Pipeline Workflows" at bounding box center [323, 174] width 93 height 11
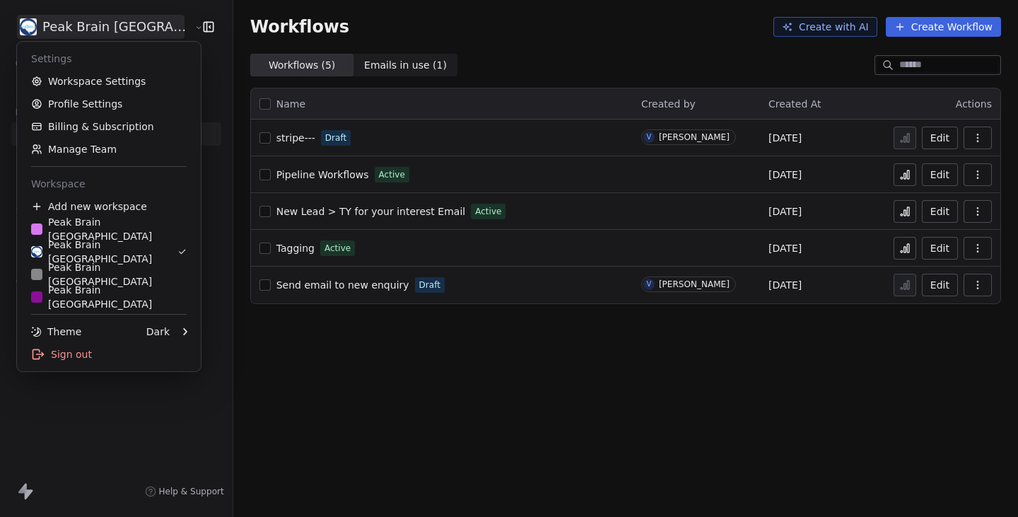
click at [78, 26] on html "Peak Brain UK Contacts People Marketing Workflows Campaigns Metrics & Events Sa…" at bounding box center [509, 258] width 1018 height 517
click at [93, 277] on div "Peak Brain Sweden" at bounding box center [109, 274] width 156 height 28
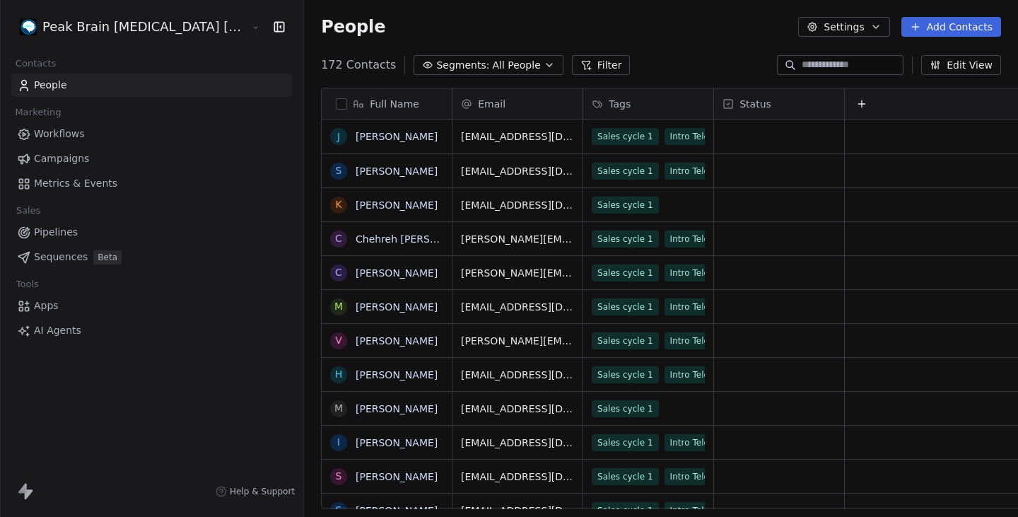
scroll to position [455, 766]
click at [74, 27] on html "Peak Brain Neurofeedback Stockholm AB Contacts People Marketing Workflows Campa…" at bounding box center [509, 258] width 1018 height 517
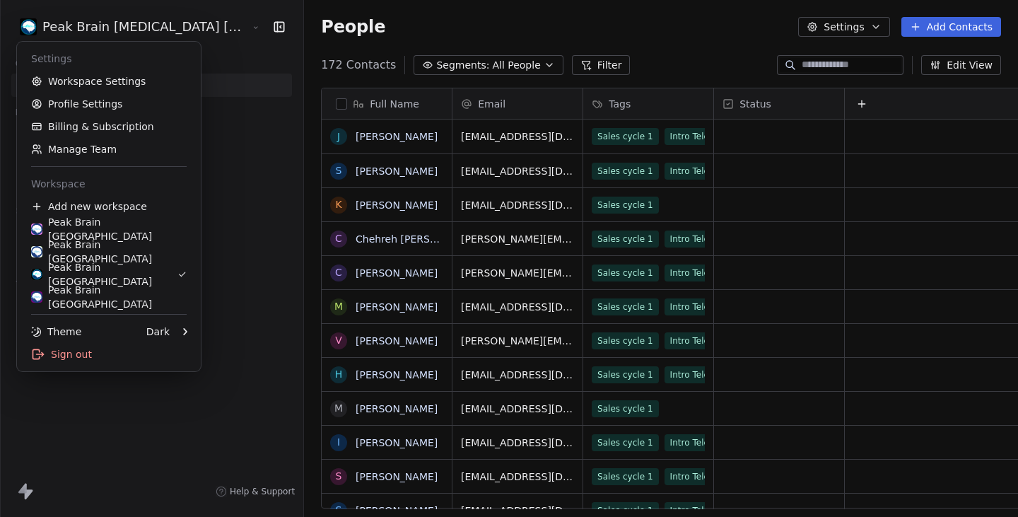
click at [74, 27] on html "Peak Brain Neurofeedback Stockholm AB Contacts People Marketing Workflows Campa…" at bounding box center [509, 258] width 1018 height 517
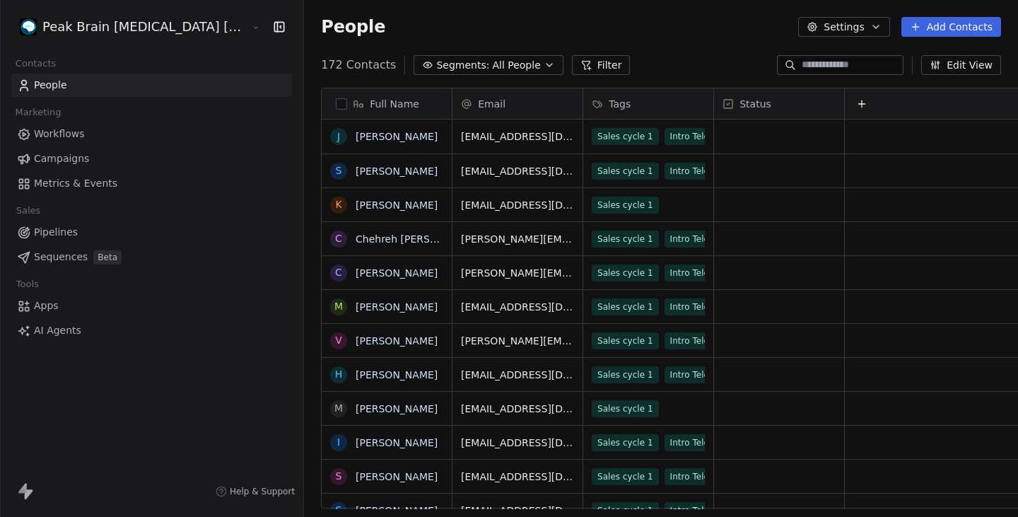
click at [100, 27] on html "Peak Brain Neurofeedback Stockholm AB Contacts People Marketing Workflows Campa…" at bounding box center [509, 258] width 1018 height 517
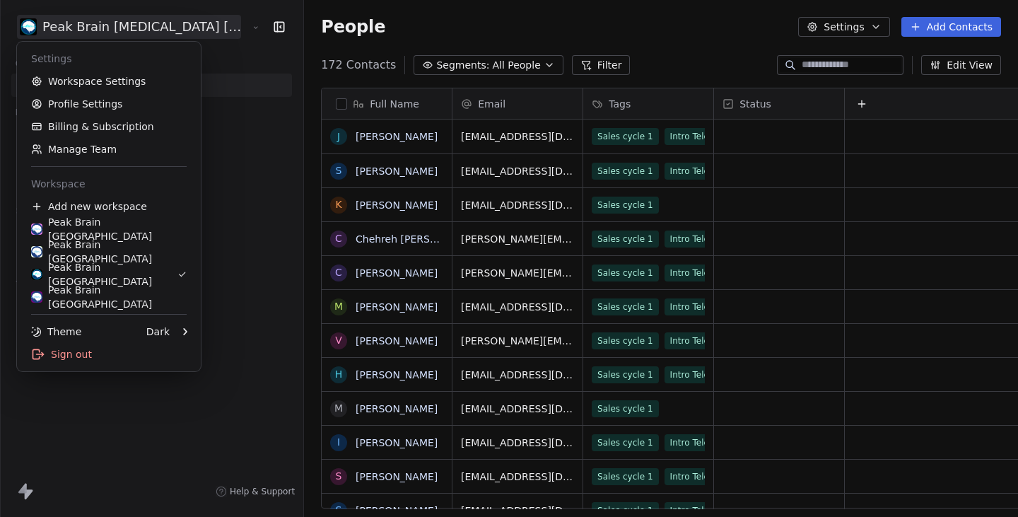
click at [100, 27] on html "Peak Brain Neurofeedback Stockholm AB Contacts People Marketing Workflows Campa…" at bounding box center [509, 258] width 1018 height 517
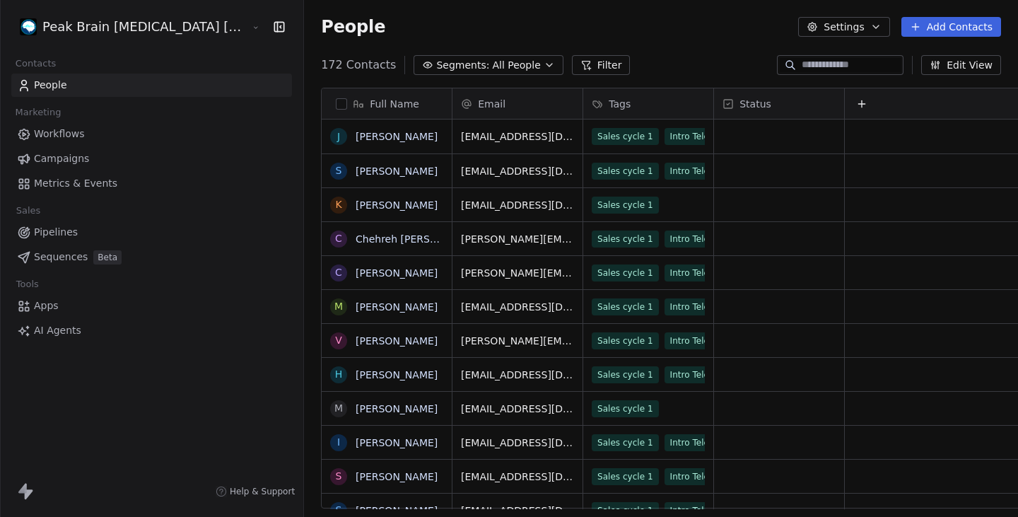
click at [77, 133] on span "Workflows" at bounding box center [59, 134] width 51 height 15
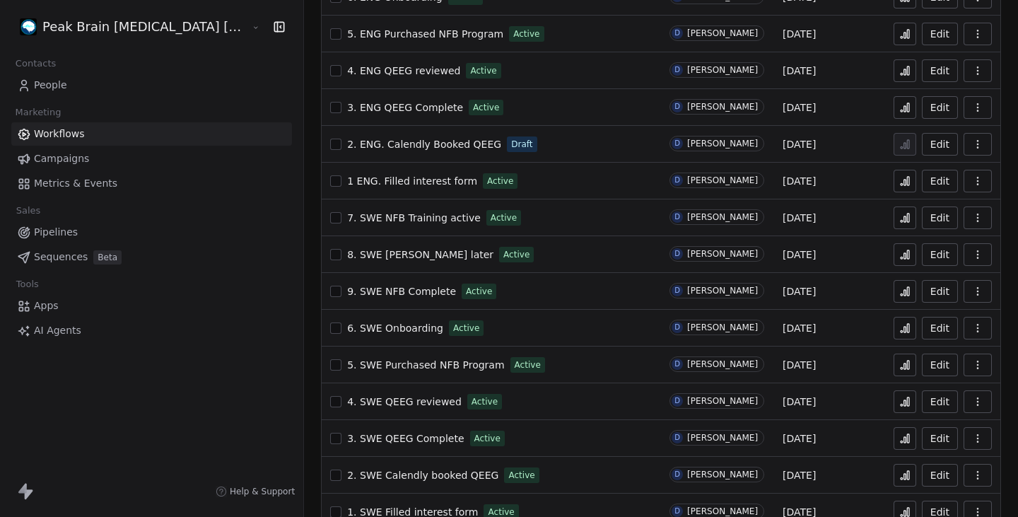
scroll to position [267, 0]
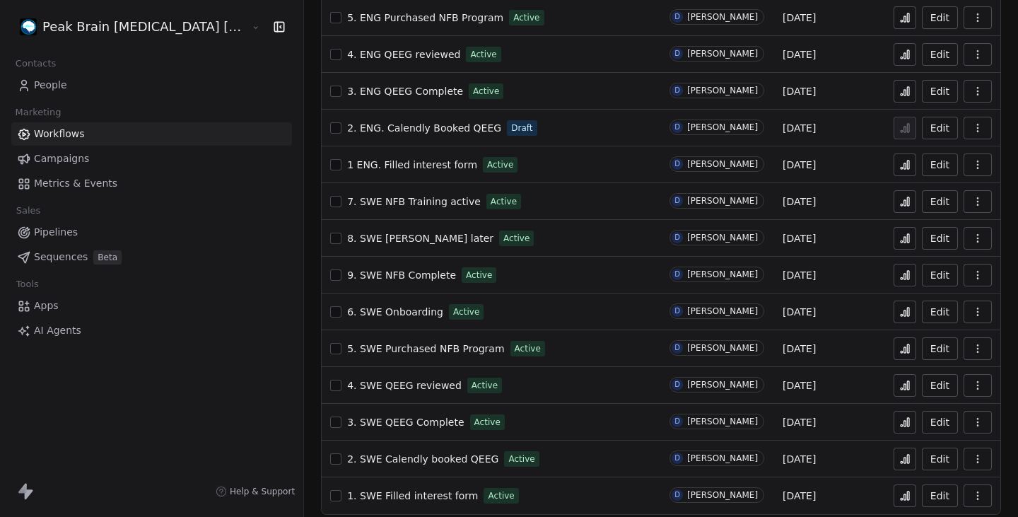
click at [353, 311] on span "6. SWE Onboarding" at bounding box center [395, 311] width 96 height 11
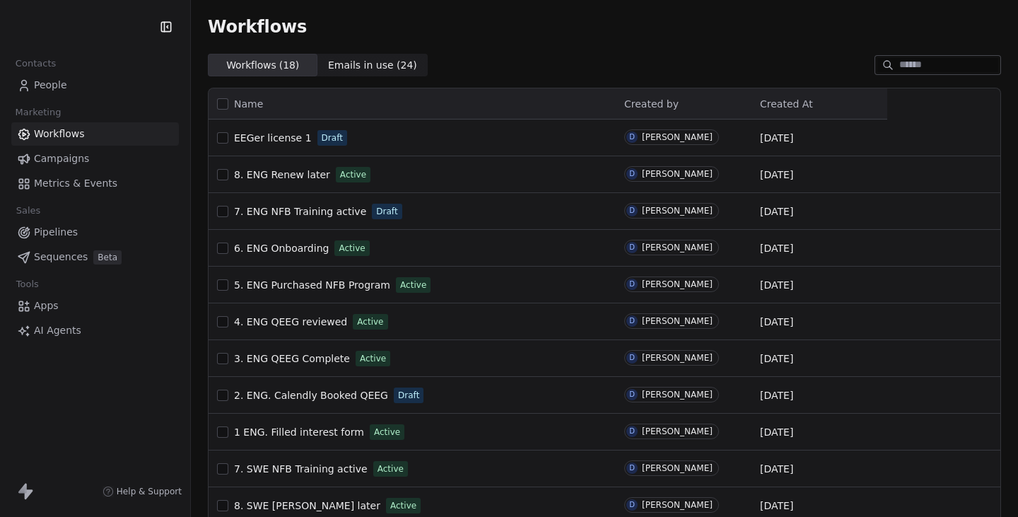
click at [66, 231] on span "Pipelines" at bounding box center [56, 232] width 44 height 15
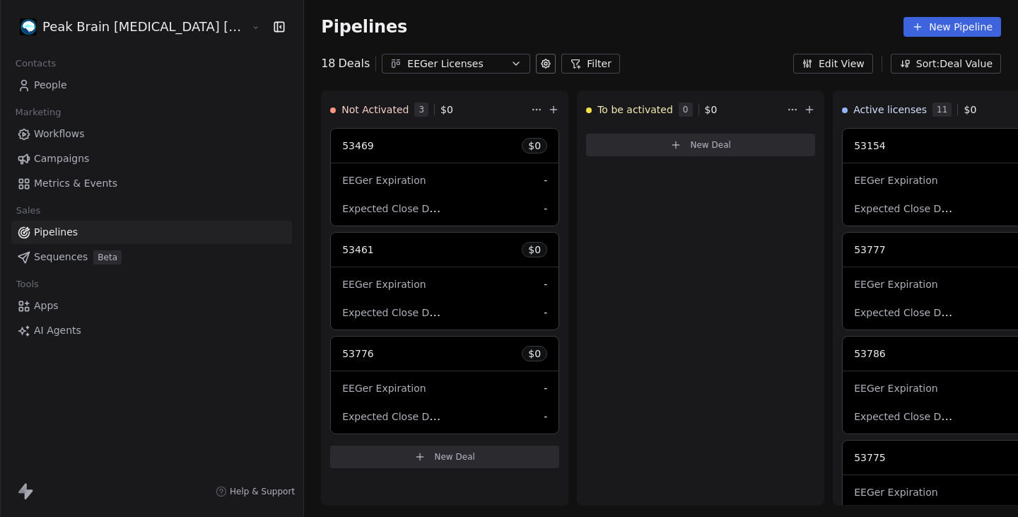
click at [60, 76] on link "People" at bounding box center [151, 85] width 281 height 23
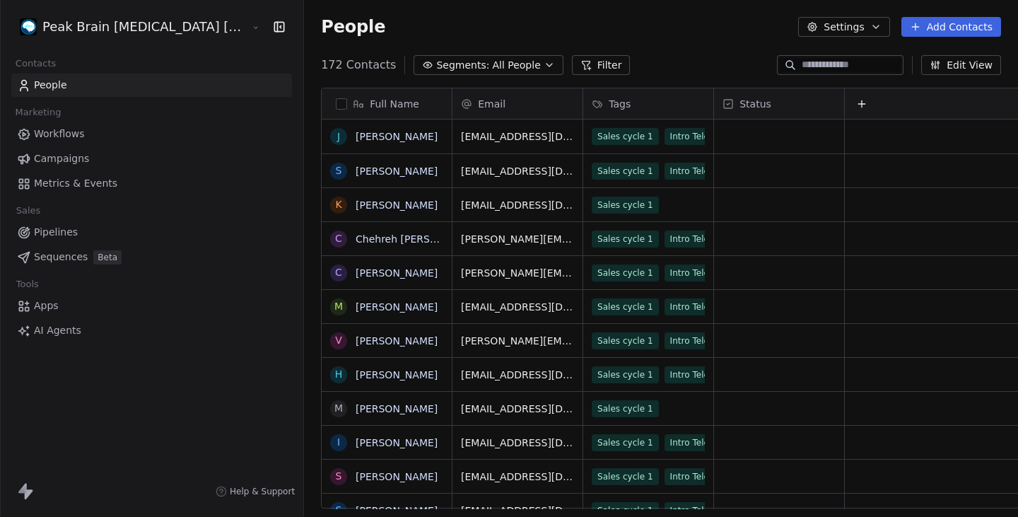
scroll to position [455, 766]
click at [110, 29] on html "Peak Brain [MEDICAL_DATA] [GEOGRAPHIC_DATA] AB Contacts People Marketing Workfl…" at bounding box center [509, 258] width 1018 height 517
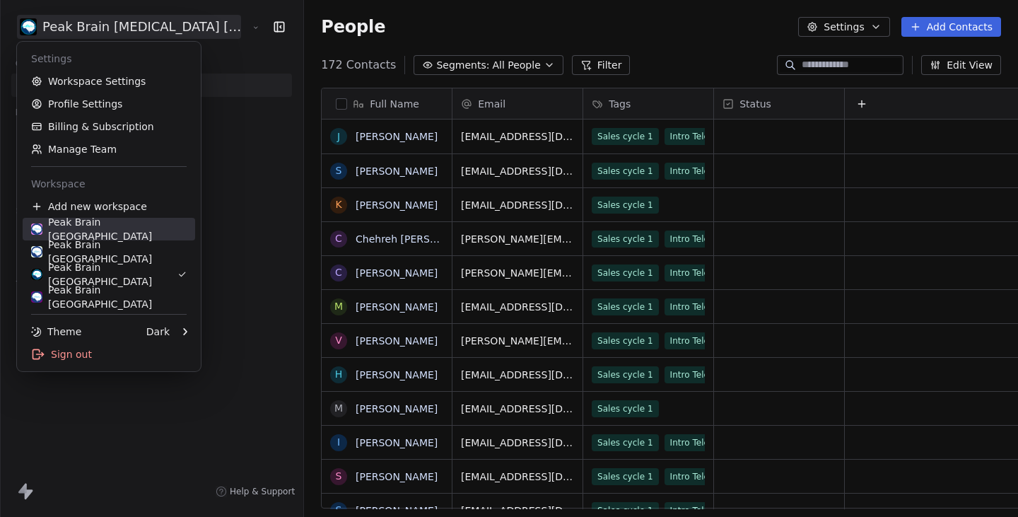
click at [115, 225] on div "Peak Brain [GEOGRAPHIC_DATA]" at bounding box center [109, 229] width 156 height 28
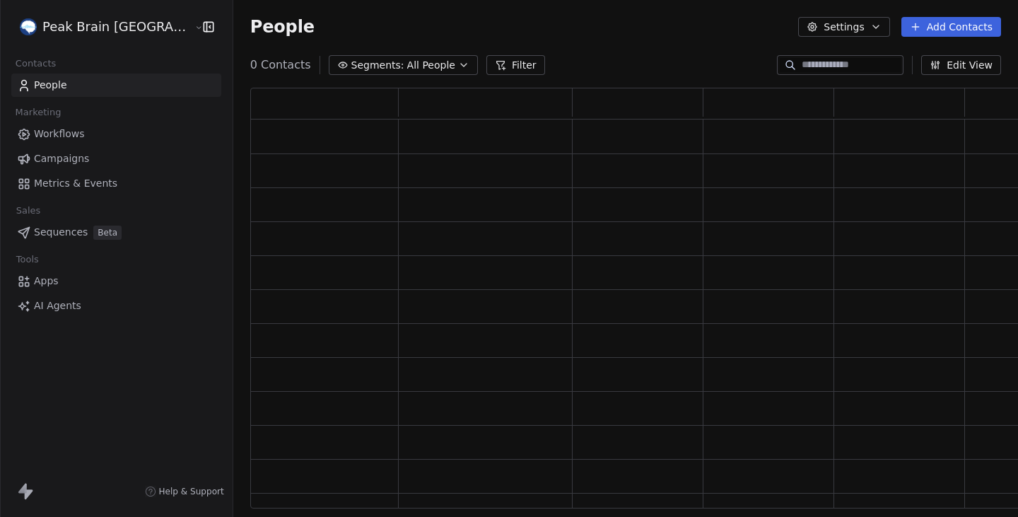
scroll to position [421, 793]
click at [79, 134] on span "Workflows" at bounding box center [59, 134] width 51 height 15
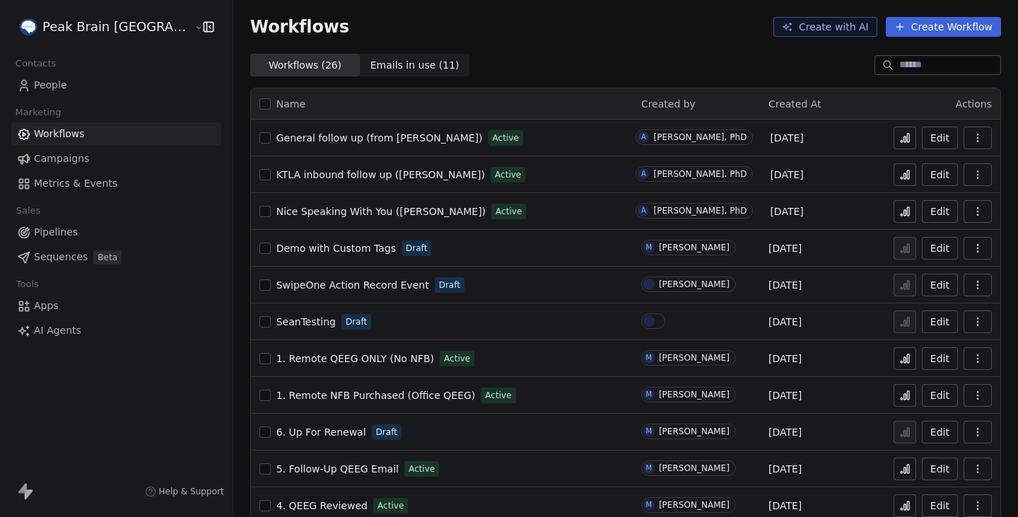
click at [327, 137] on span "General follow up (from [PERSON_NAME])" at bounding box center [380, 137] width 207 height 11
click at [902, 217] on button at bounding box center [905, 211] width 23 height 23
click at [309, 141] on span "General follow up (from [PERSON_NAME])" at bounding box center [380, 137] width 207 height 11
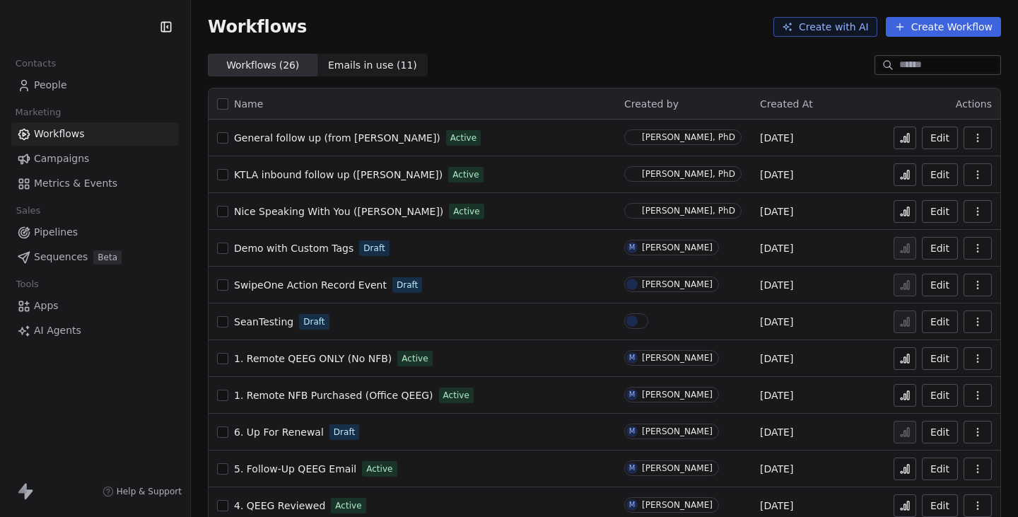
click at [112, 25] on html "Contacts People Marketing Workflows Campaigns Metrics & Events Sales Pipelines …" at bounding box center [509, 258] width 1018 height 517
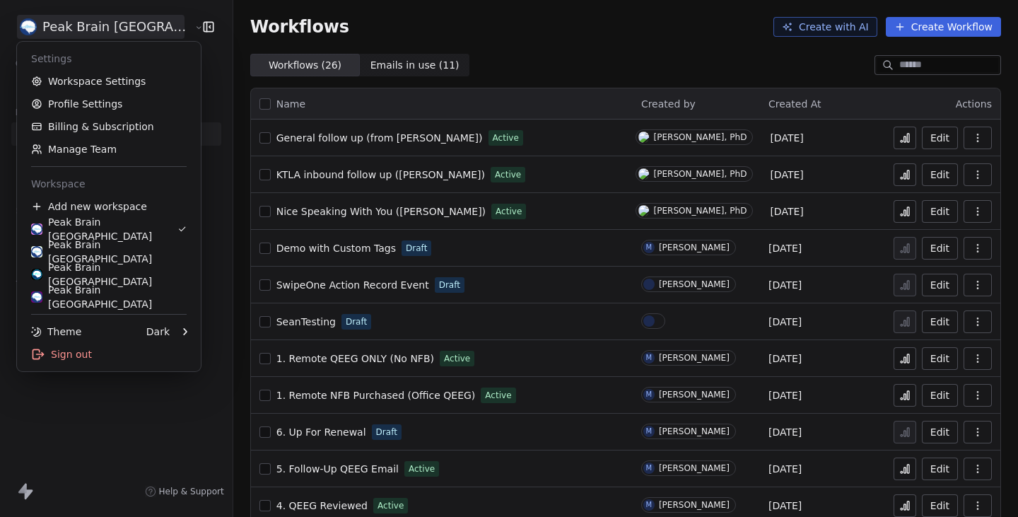
click at [112, 25] on html "Peak Brain [GEOGRAPHIC_DATA] Contacts People Marketing Workflows Campaigns Metr…" at bounding box center [509, 258] width 1018 height 517
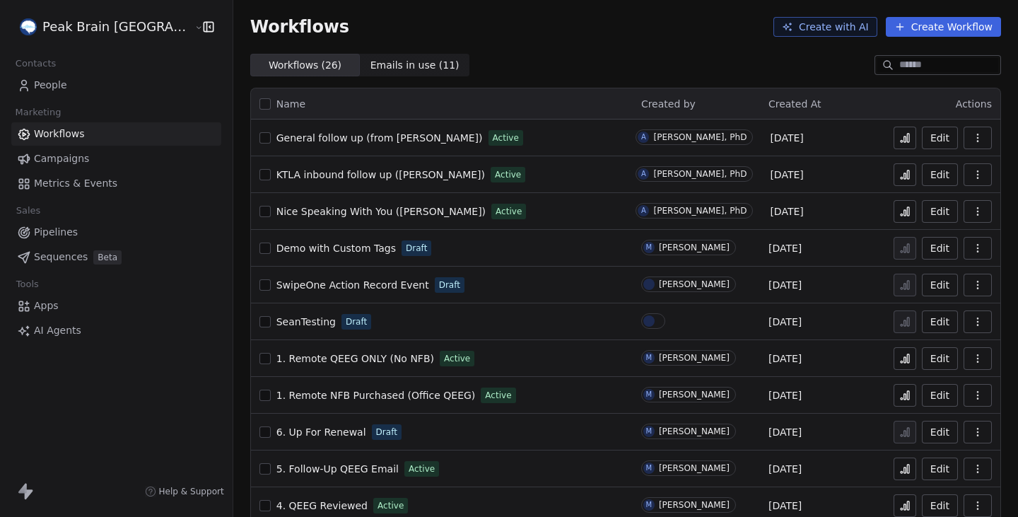
click at [909, 139] on icon at bounding box center [908, 138] width 2 height 8
click at [59, 90] on span "People" at bounding box center [50, 85] width 33 height 15
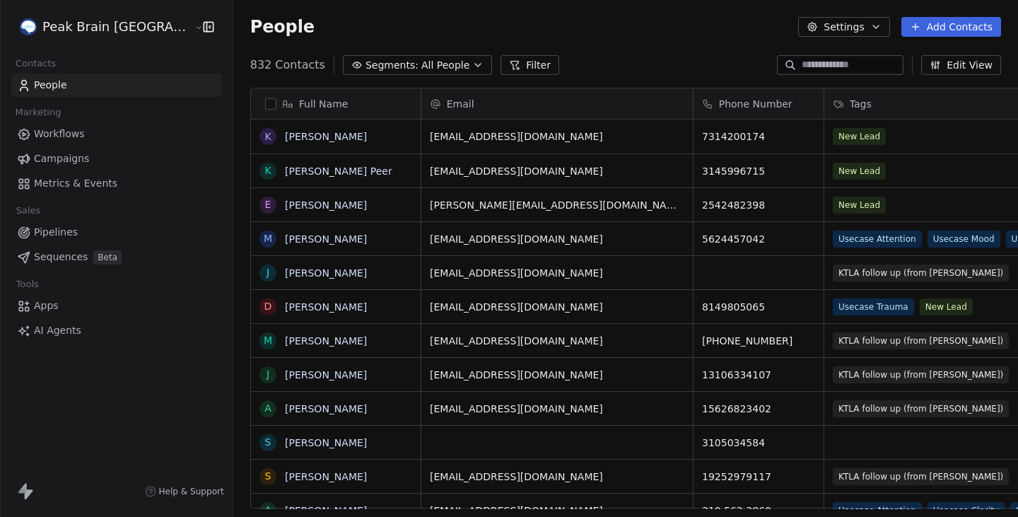
scroll to position [455, 827]
click at [93, 136] on link "Workflows" at bounding box center [116, 133] width 210 height 23
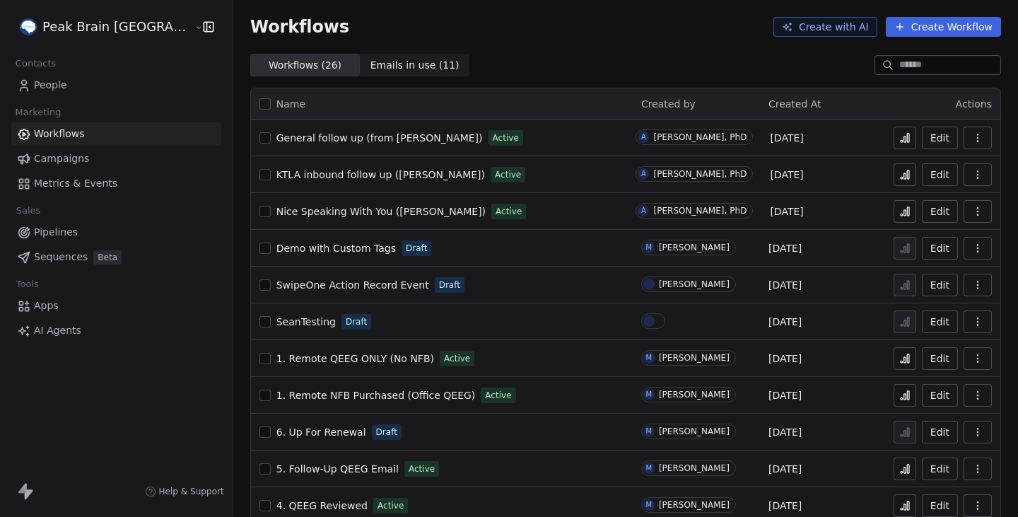
click at [95, 182] on span "Metrics & Events" at bounding box center [75, 183] width 83 height 15
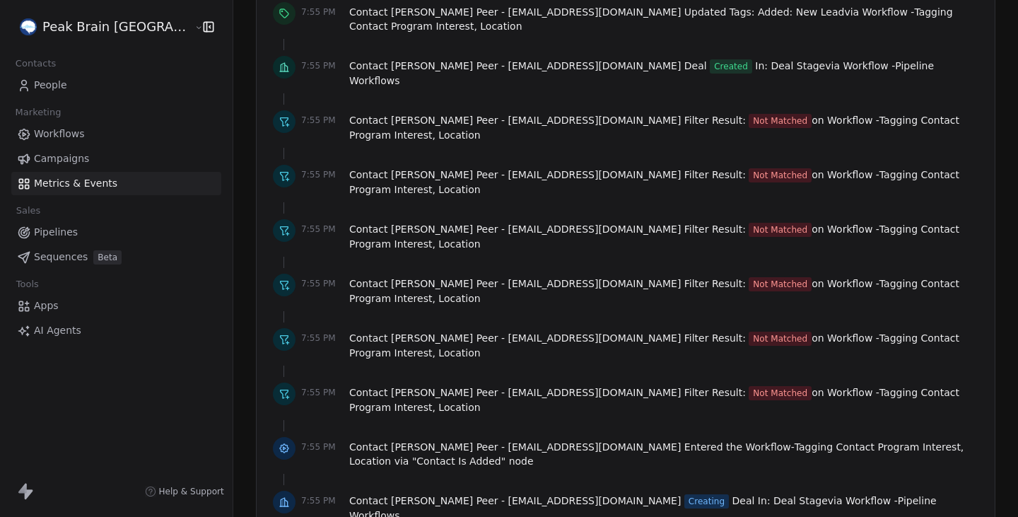
scroll to position [2495, 0]
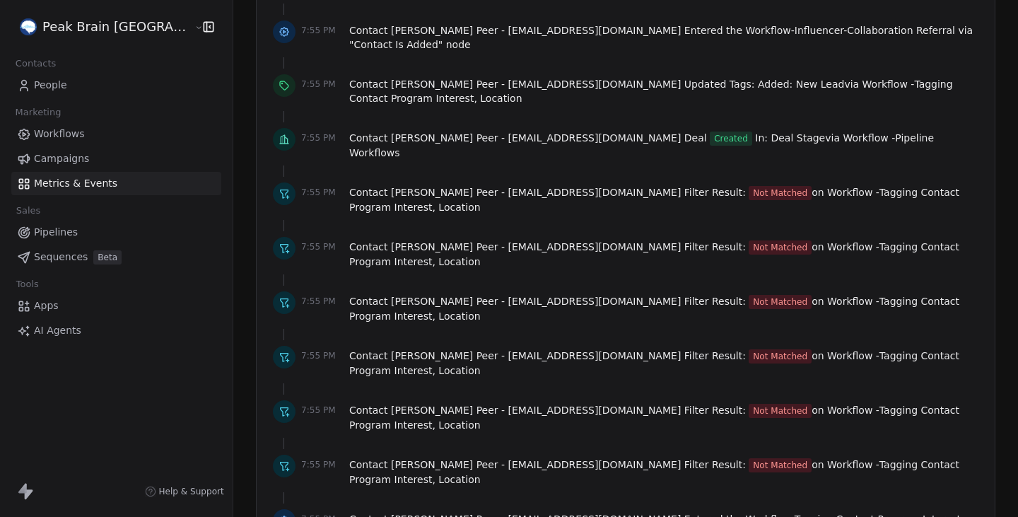
scroll to position [571, 0]
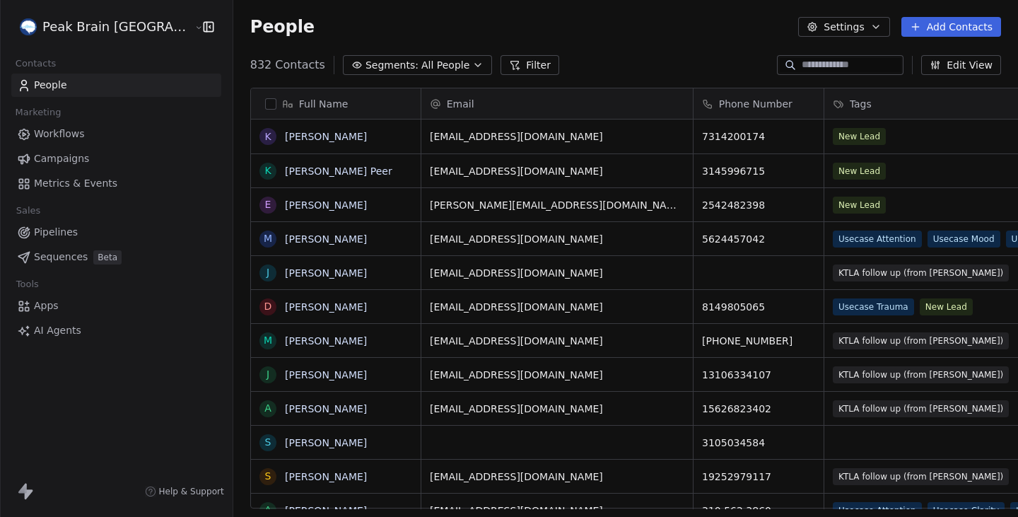
scroll to position [455, 827]
click at [117, 180] on link "Metrics & Events" at bounding box center [116, 183] width 210 height 23
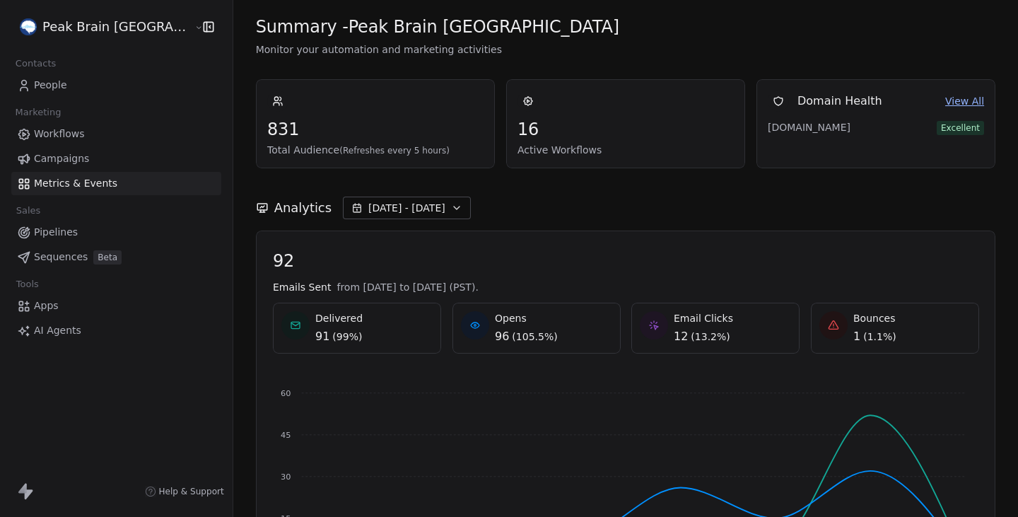
click at [107, 138] on link "Workflows" at bounding box center [116, 133] width 210 height 23
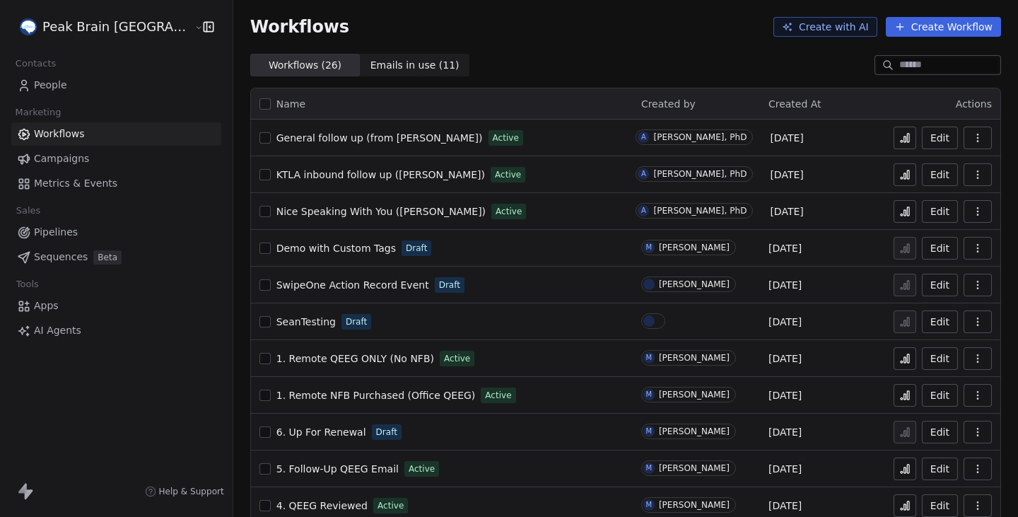
click at [898, 133] on button at bounding box center [905, 138] width 23 height 23
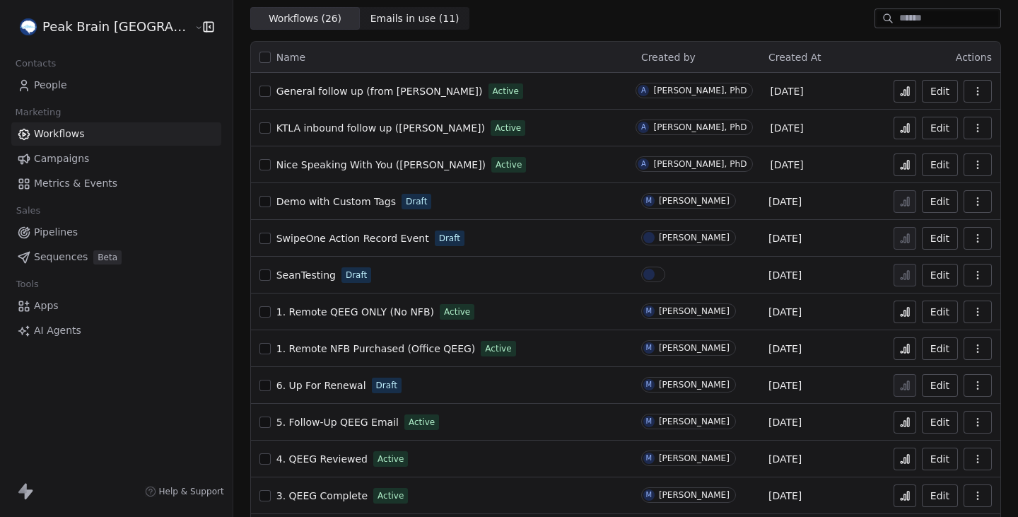
scroll to position [1, 0]
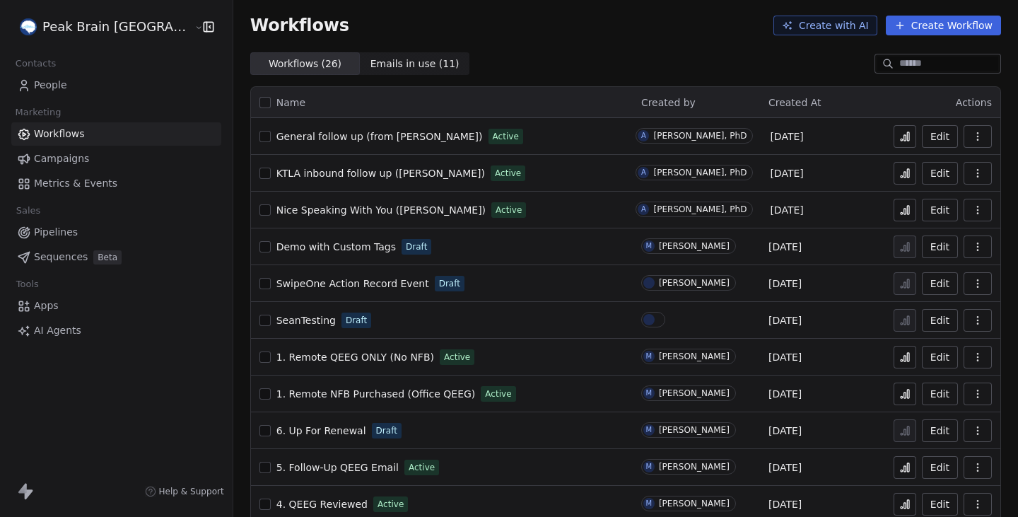
click at [108, 187] on span "Metrics & Events" at bounding box center [75, 183] width 83 height 15
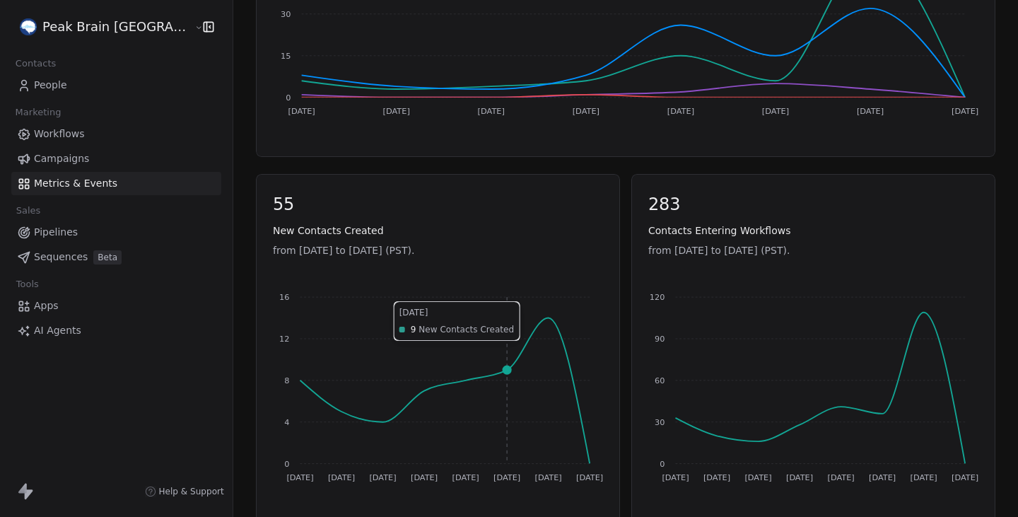
scroll to position [543, 0]
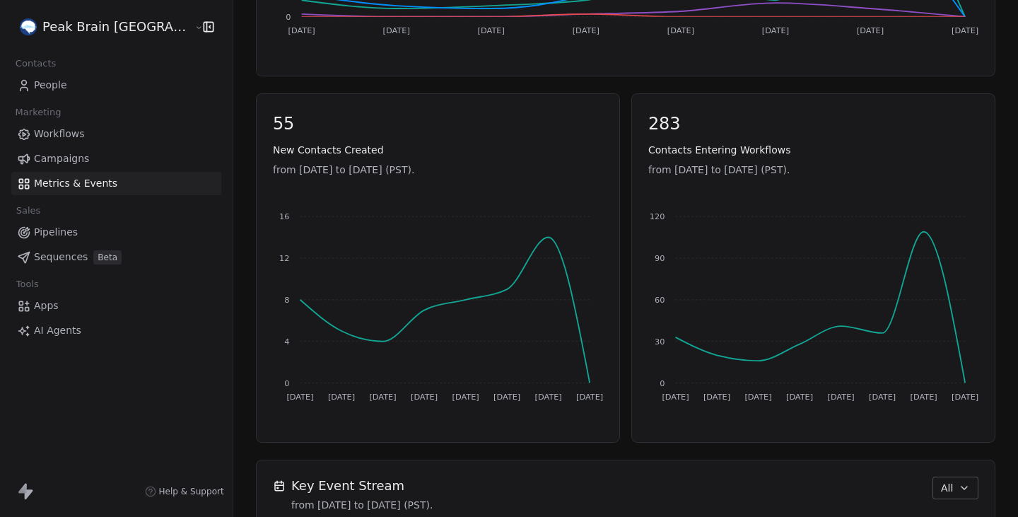
click at [111, 33] on html "Peak Brain [GEOGRAPHIC_DATA] Contacts People Marketing Workflows Campaigns Metr…" at bounding box center [509, 258] width 1018 height 517
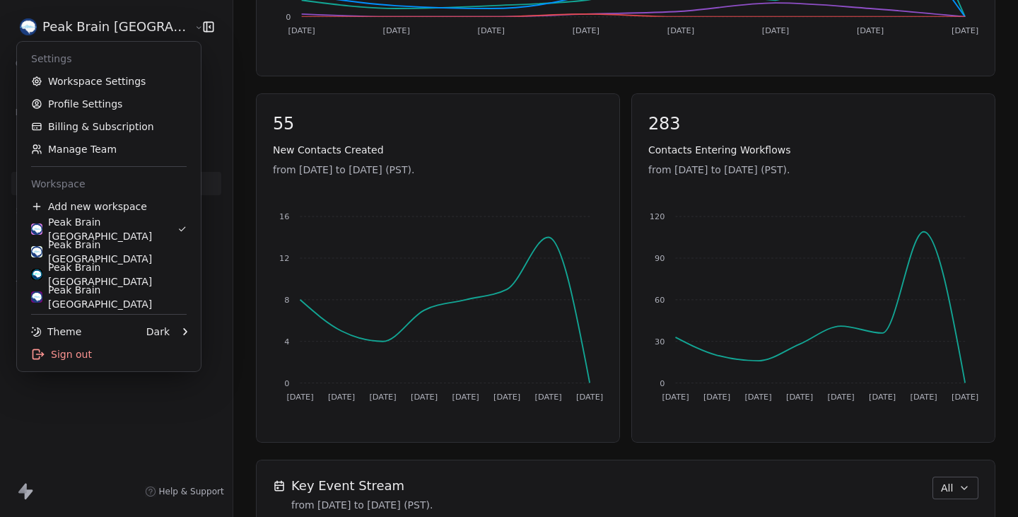
click at [86, 25] on html "Peak Brain USA Contacts People Marketing Workflows Campaigns Metrics & Events S…" at bounding box center [509, 258] width 1018 height 517
click at [327, 297] on html "Peak Brain USA Contacts People Marketing Workflows Campaigns Metrics & Events S…" at bounding box center [509, 258] width 1018 height 517
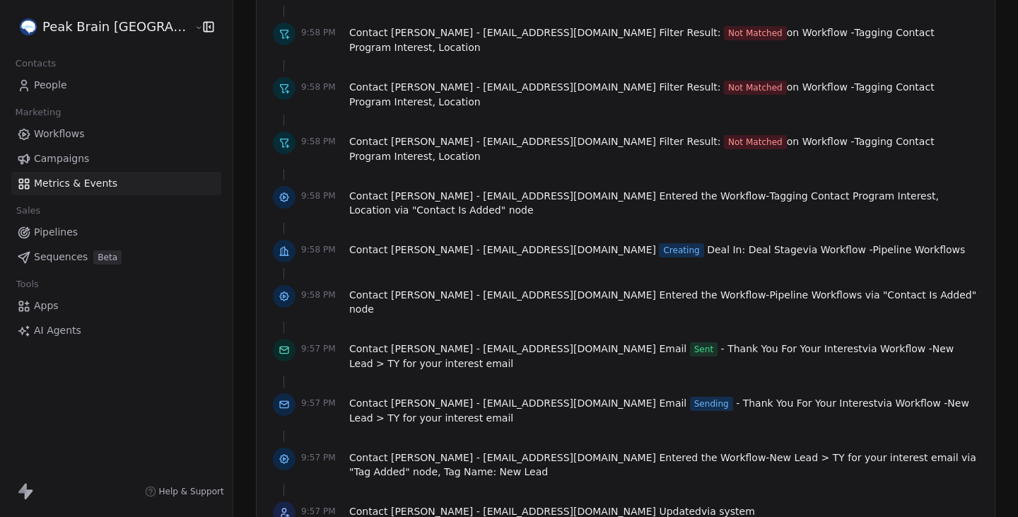
scroll to position [1192, 0]
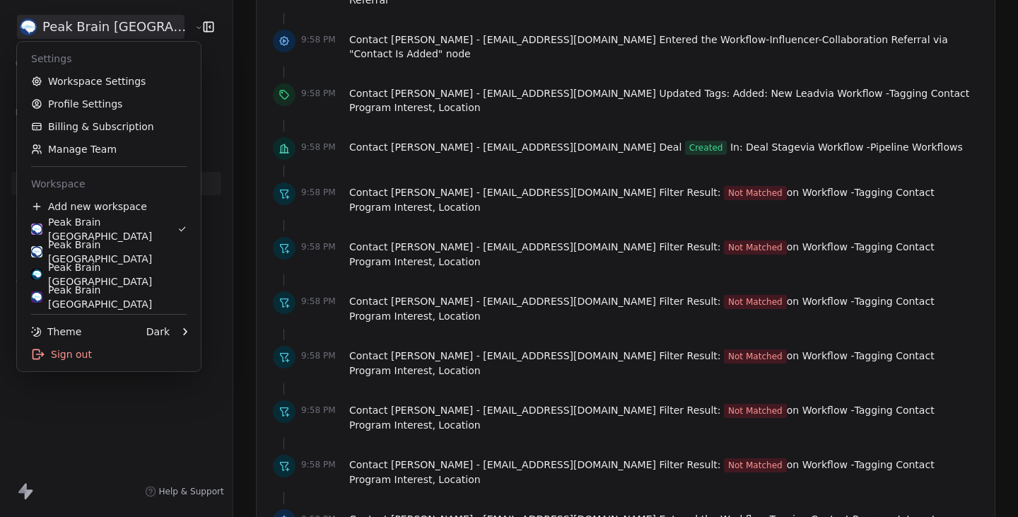
click at [107, 31] on html "Peak Brain USA Contacts People Marketing Workflows Campaigns Metrics & Events S…" at bounding box center [509, 258] width 1018 height 517
click at [125, 356] on div "Sign out" at bounding box center [109, 354] width 173 height 23
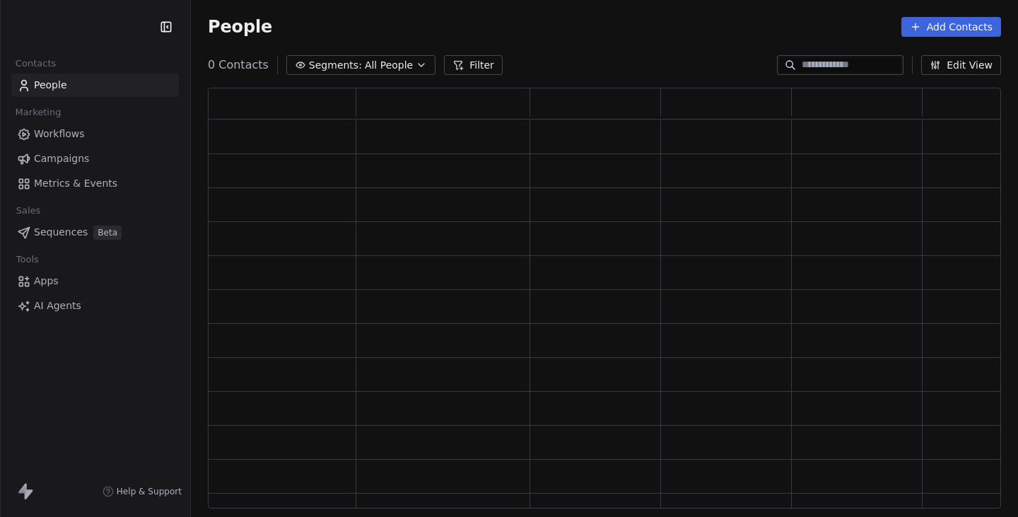
scroll to position [421, 793]
